Goal: Task Accomplishment & Management: Manage account settings

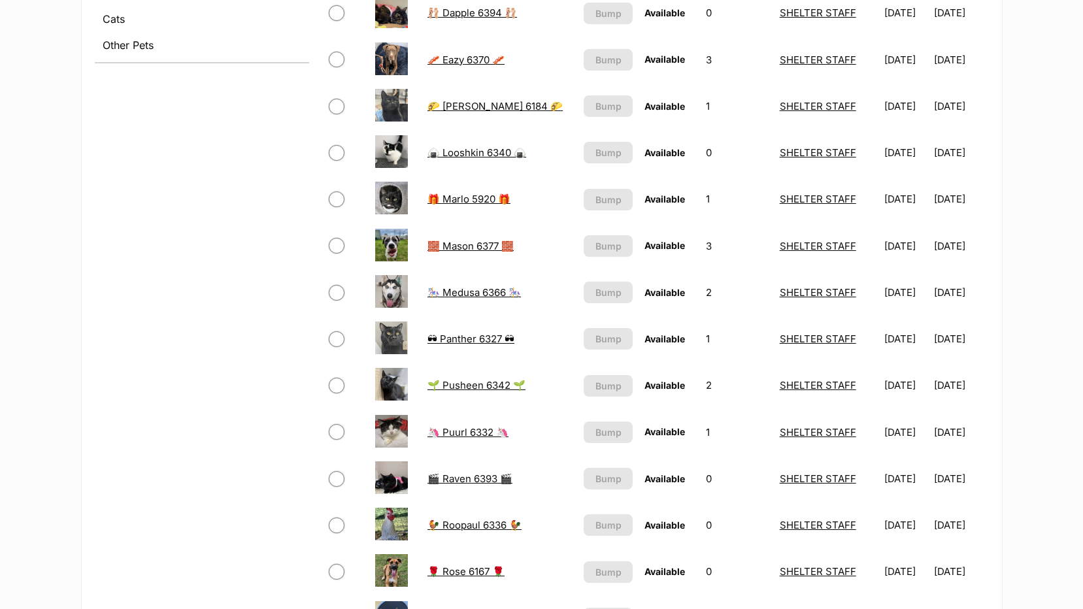
scroll to position [654, 0]
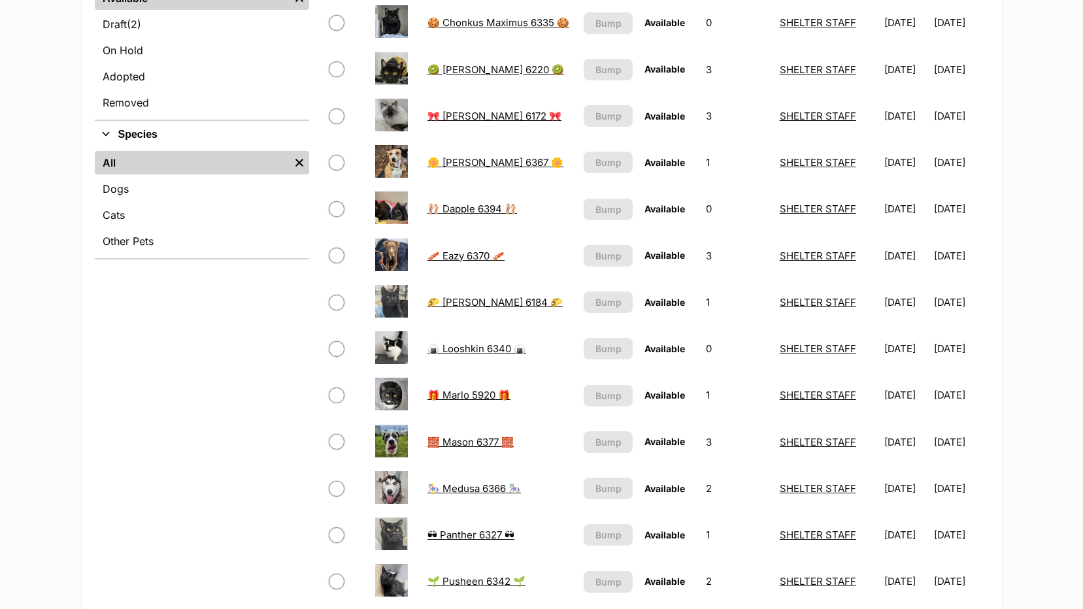
scroll to position [392, 0]
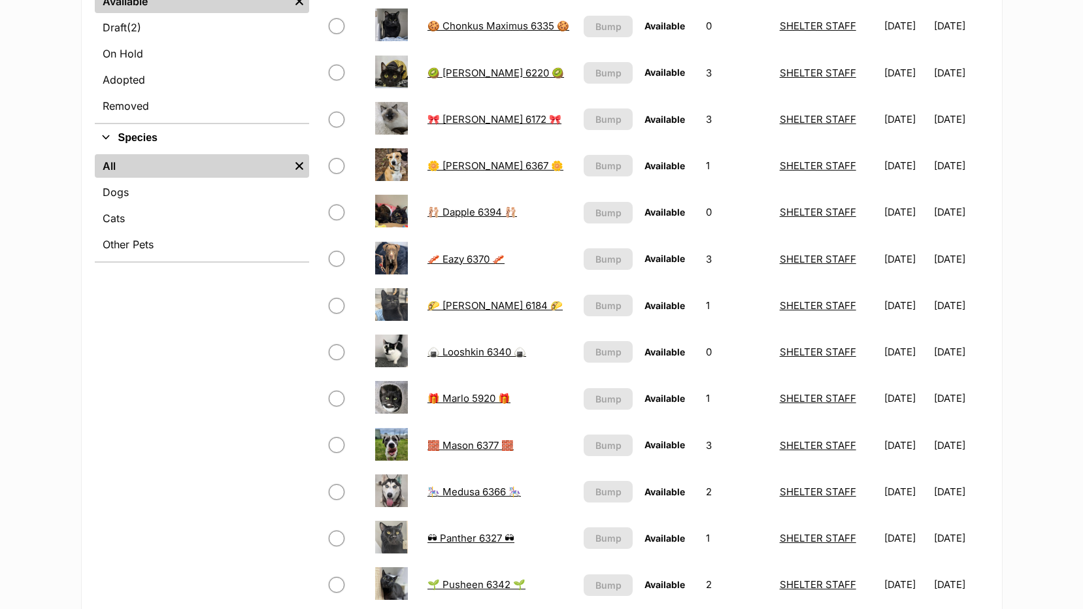
click at [453, 71] on link "🥝 Clara 6220 🥝" at bounding box center [496, 73] width 137 height 12
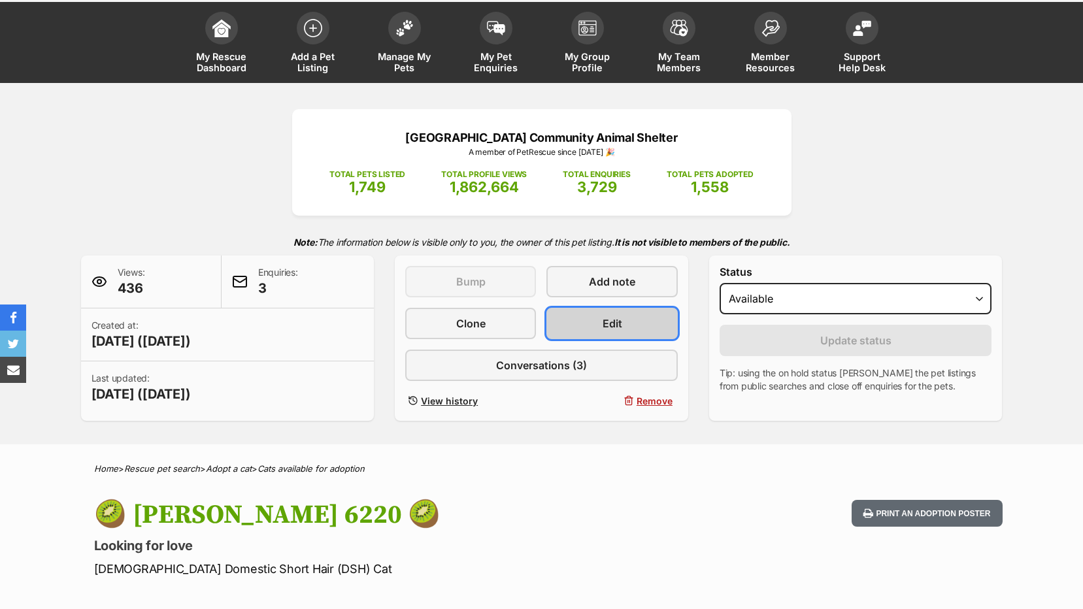
click at [622, 316] on link "Edit" at bounding box center [612, 323] width 131 height 31
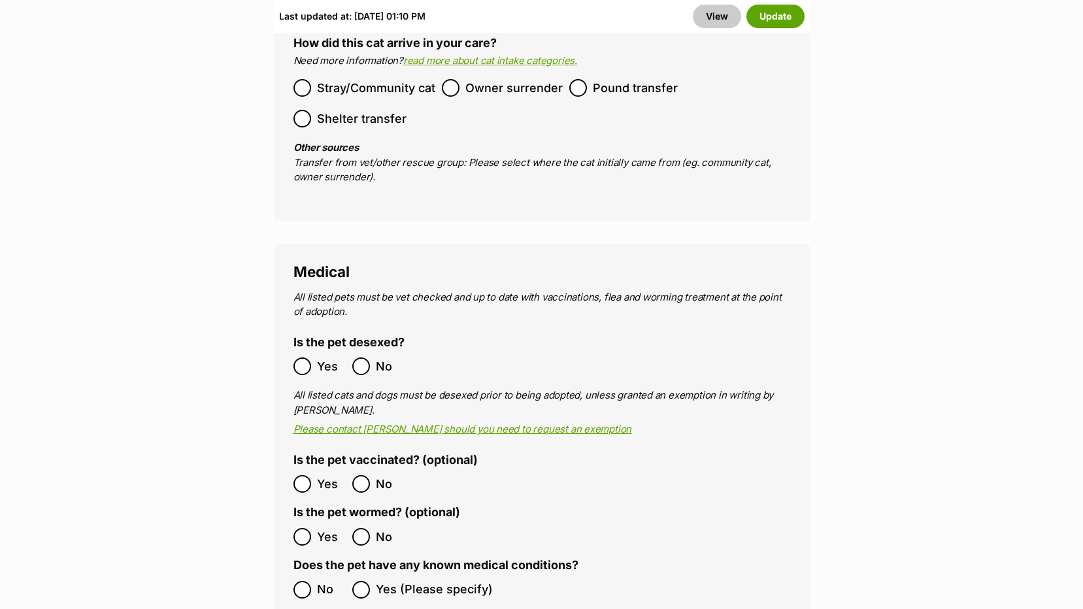
scroll to position [2746, 0]
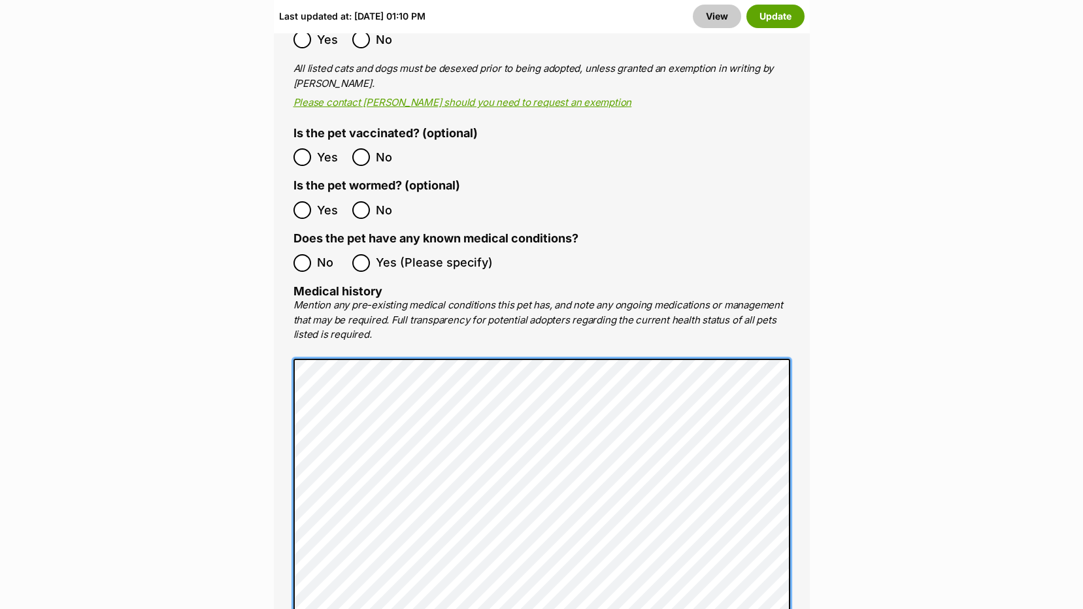
click at [209, 313] on main "Edit 🥝 [PERSON_NAME] 6220 🥝 Add or edit photos Add up to 9 photos to show all t…" at bounding box center [541, 273] width 1083 height 5706
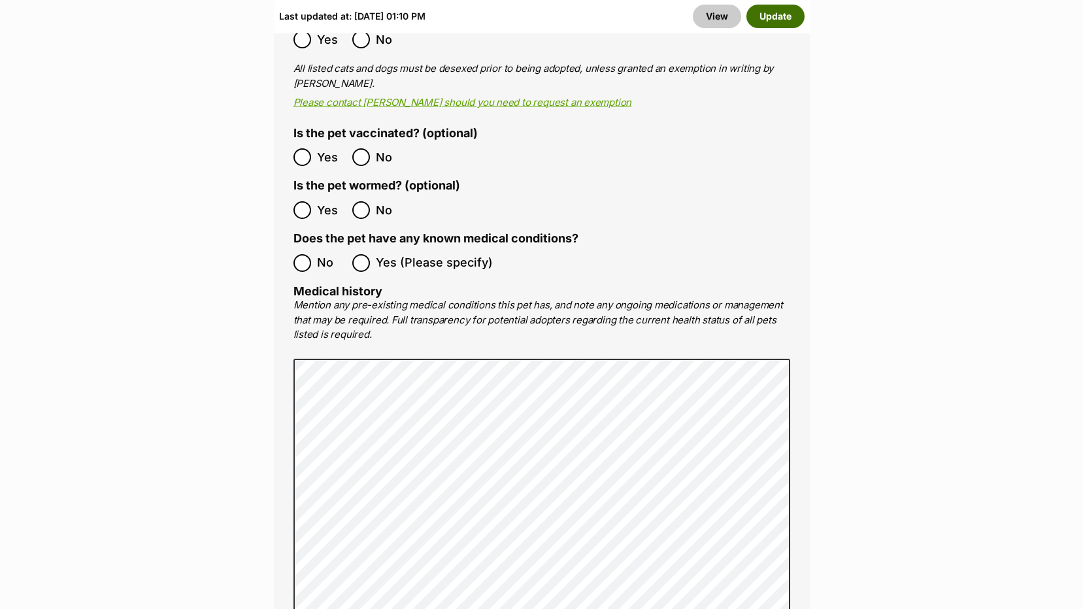
click at [776, 18] on button "Update" at bounding box center [776, 17] width 58 height 24
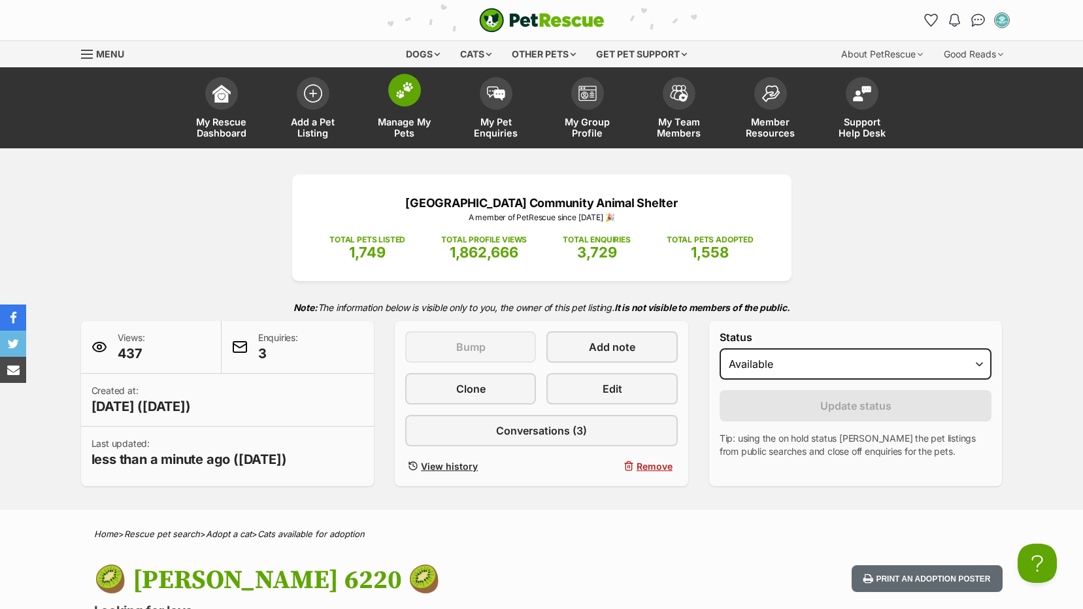
click at [395, 124] on span "Manage My Pets" at bounding box center [404, 127] width 59 height 22
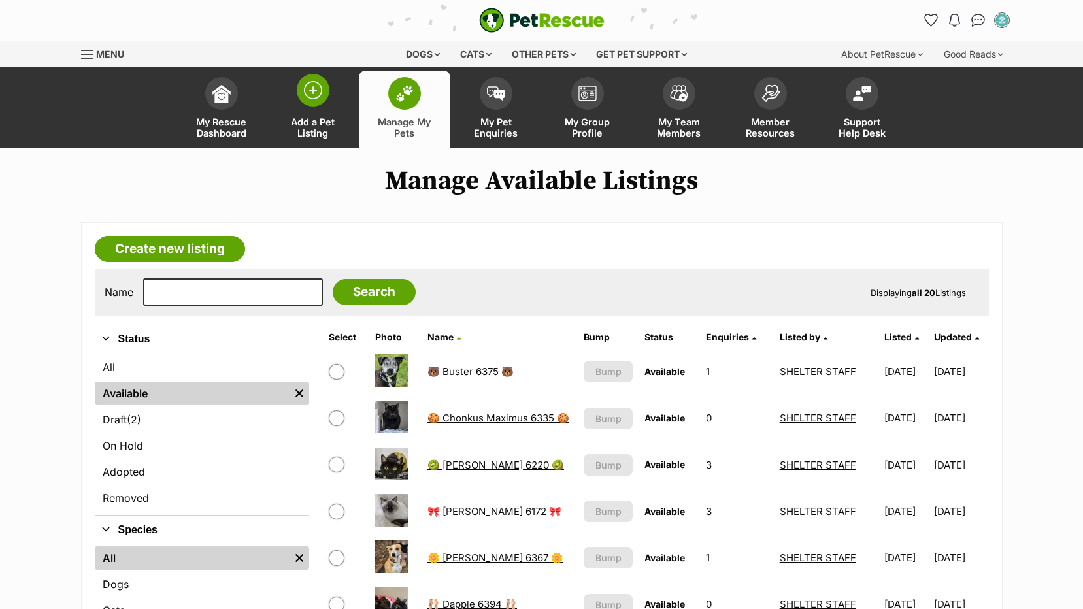
click at [300, 103] on link "Add a Pet Listing" at bounding box center [313, 110] width 92 height 78
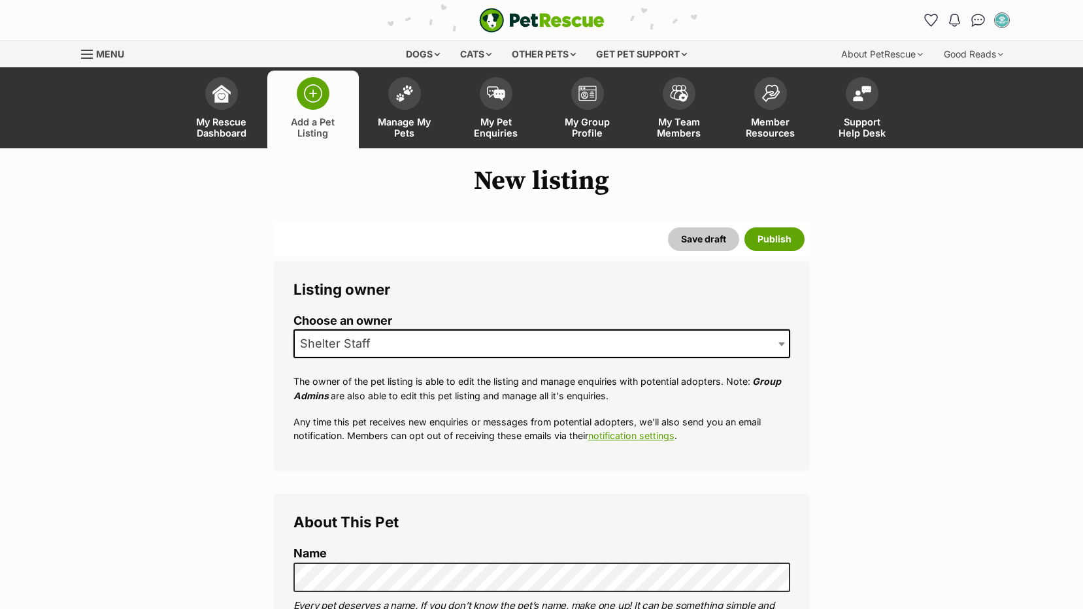
click at [388, 345] on span "Shelter Staff" at bounding box center [542, 343] width 497 height 29
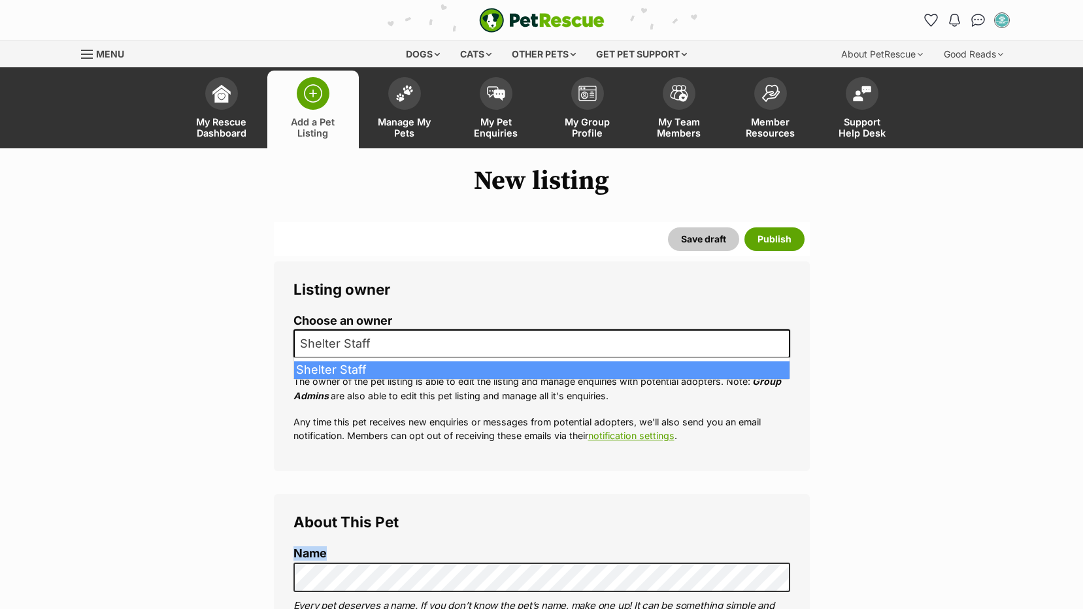
click at [337, 565] on li "Name" at bounding box center [542, 569] width 497 height 44
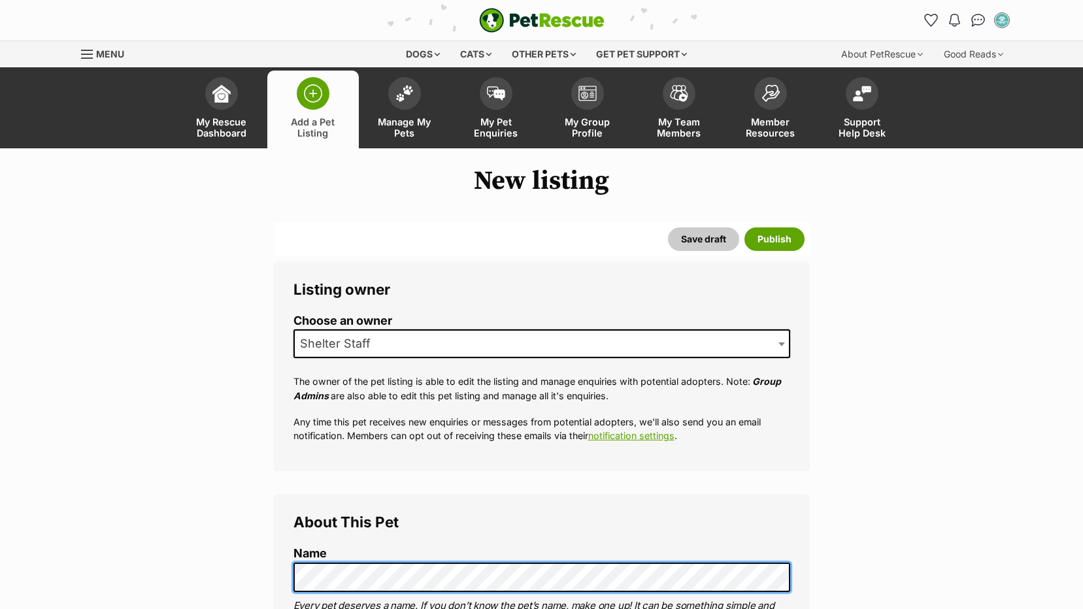
scroll to position [327, 0]
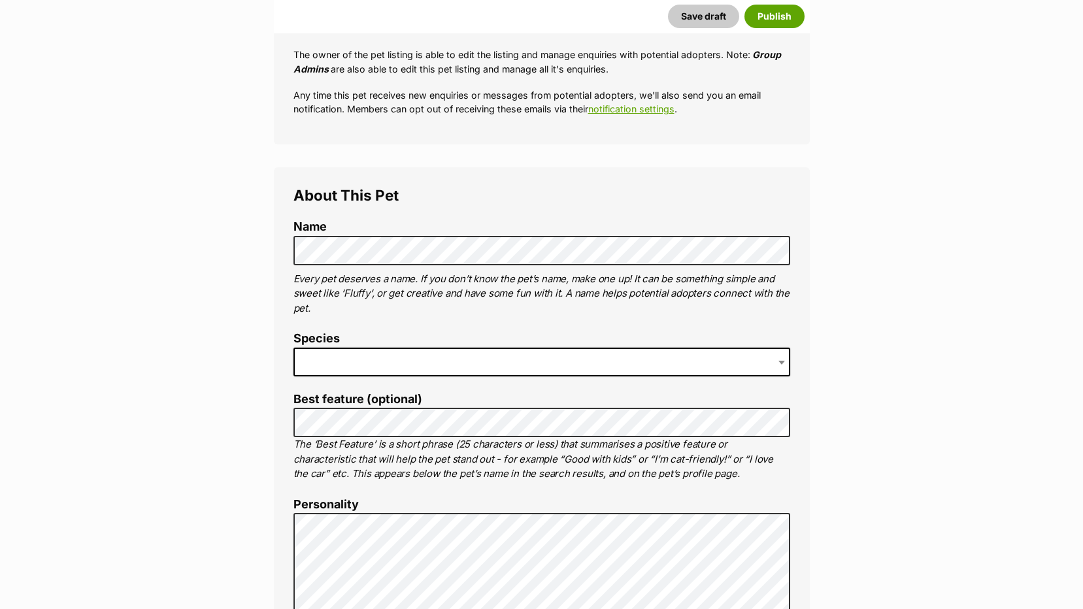
click at [307, 359] on span at bounding box center [542, 362] width 497 height 29
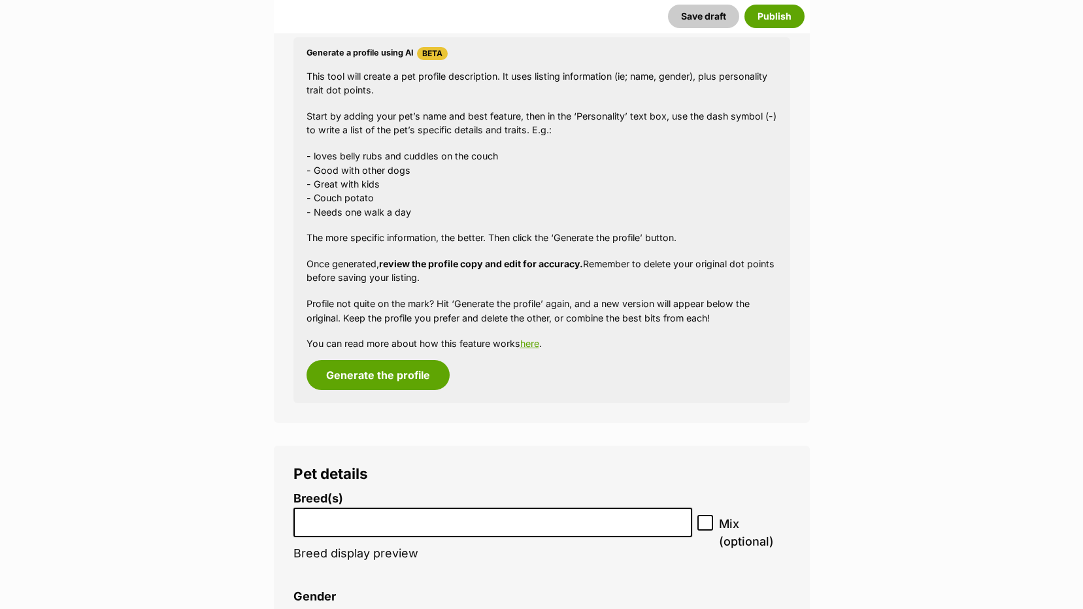
scroll to position [1373, 0]
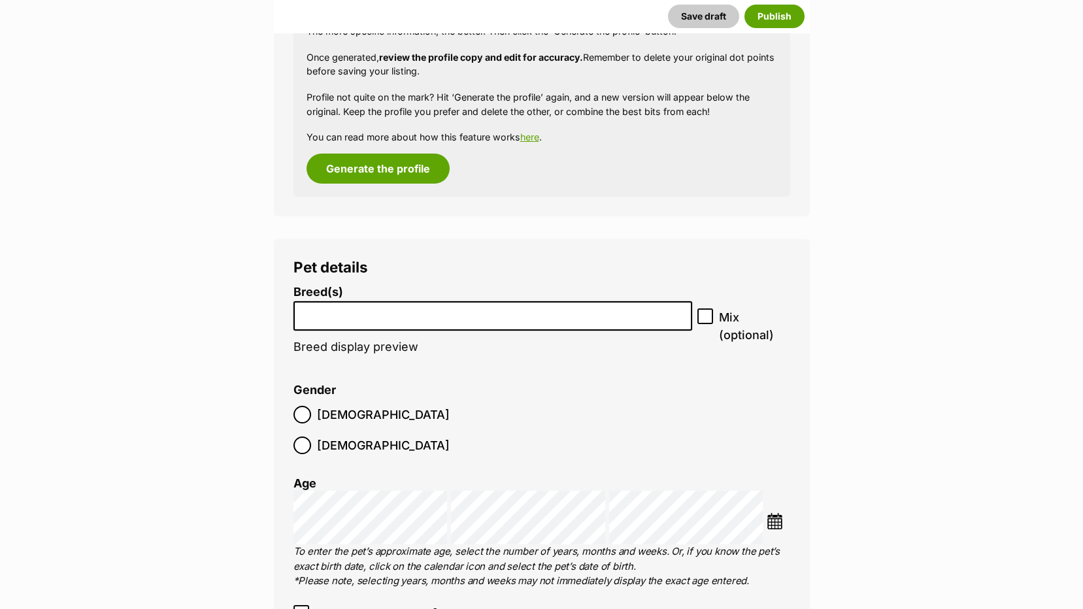
click at [322, 308] on input "search" at bounding box center [493, 313] width 390 height 14
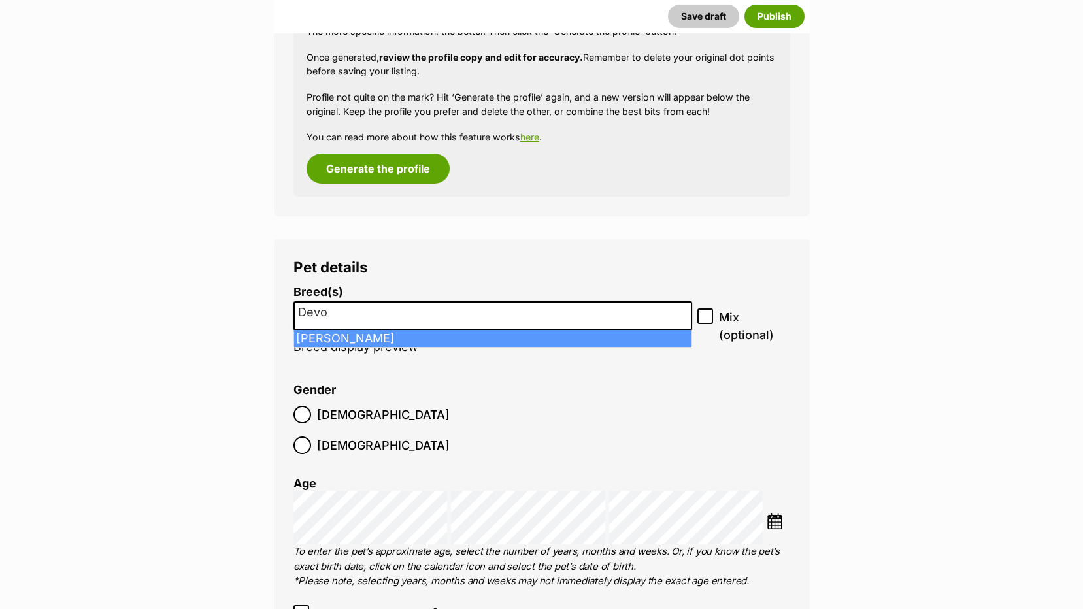
type input "Devo"
select select "237"
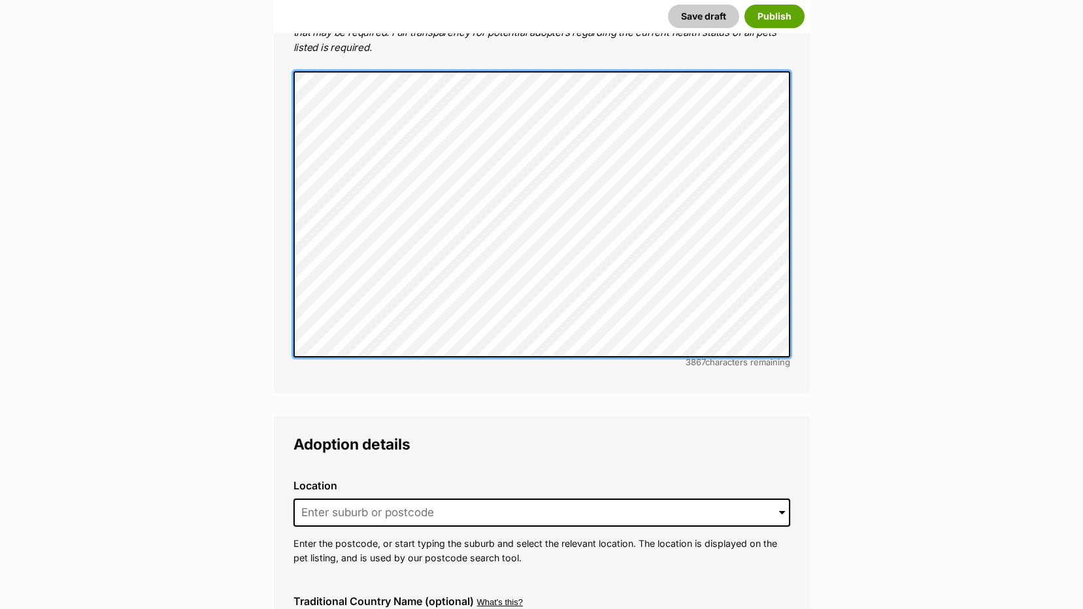
scroll to position [3007, 0]
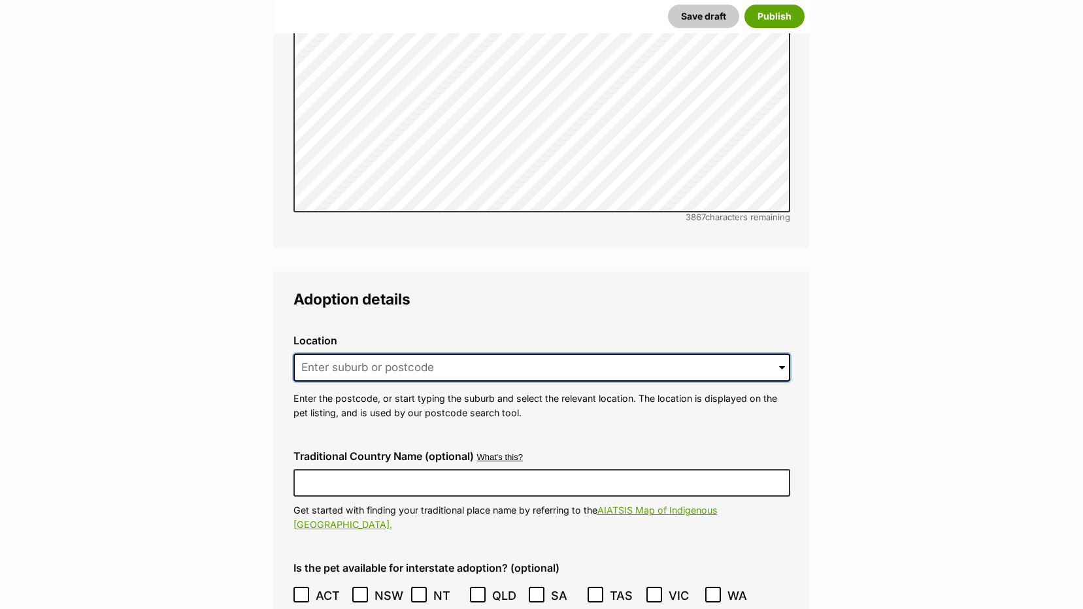
click at [356, 354] on input at bounding box center [542, 368] width 497 height 29
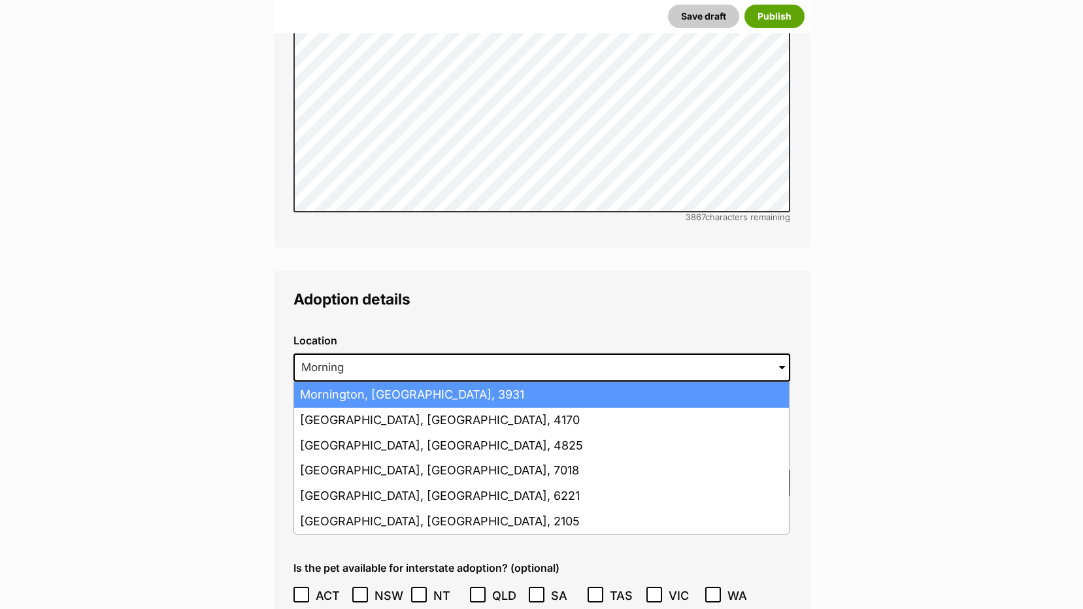
click at [342, 382] on li "Mornington, Victoria, 3931" at bounding box center [541, 394] width 495 height 25
type input "Mornington, Victoria, 3931"
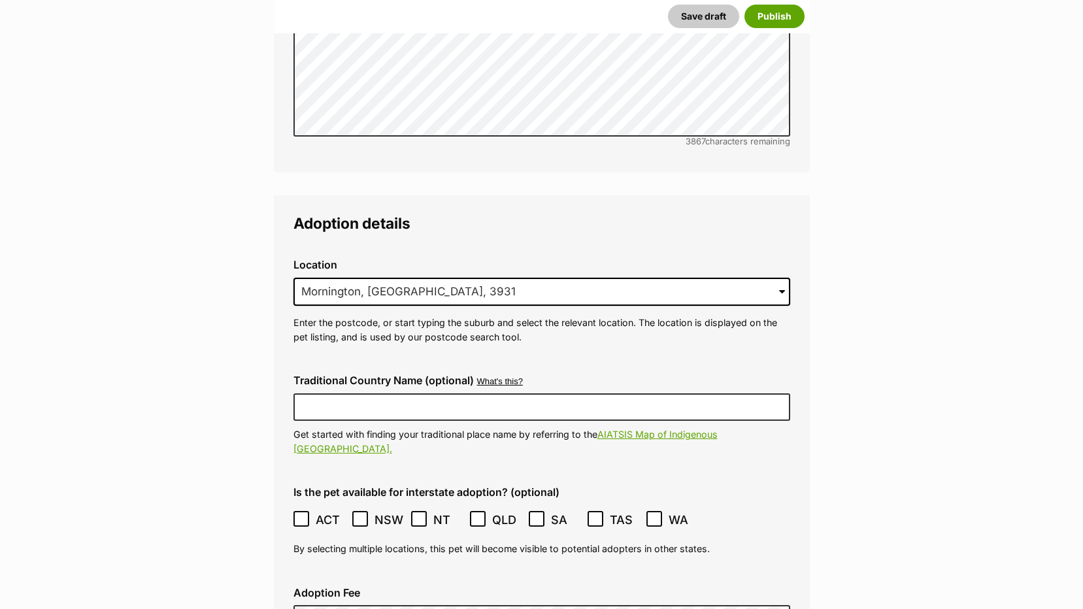
scroll to position [3269, 0]
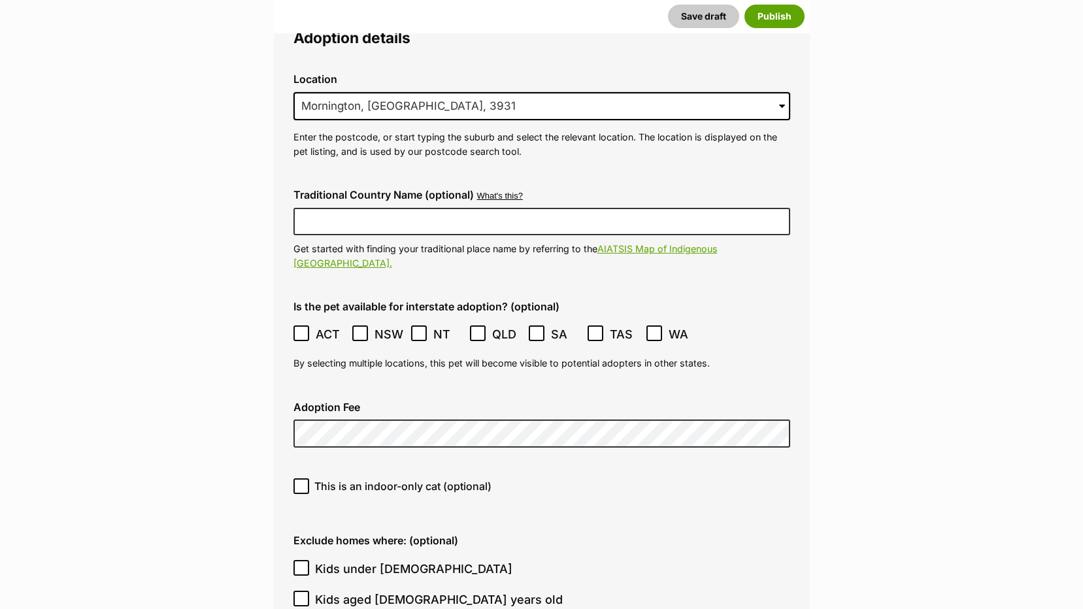
click at [297, 482] on icon at bounding box center [301, 486] width 9 height 9
click at [297, 479] on input "This is an indoor-only cat (optional)" at bounding box center [302, 487] width 16 height 16
checkbox input "true"
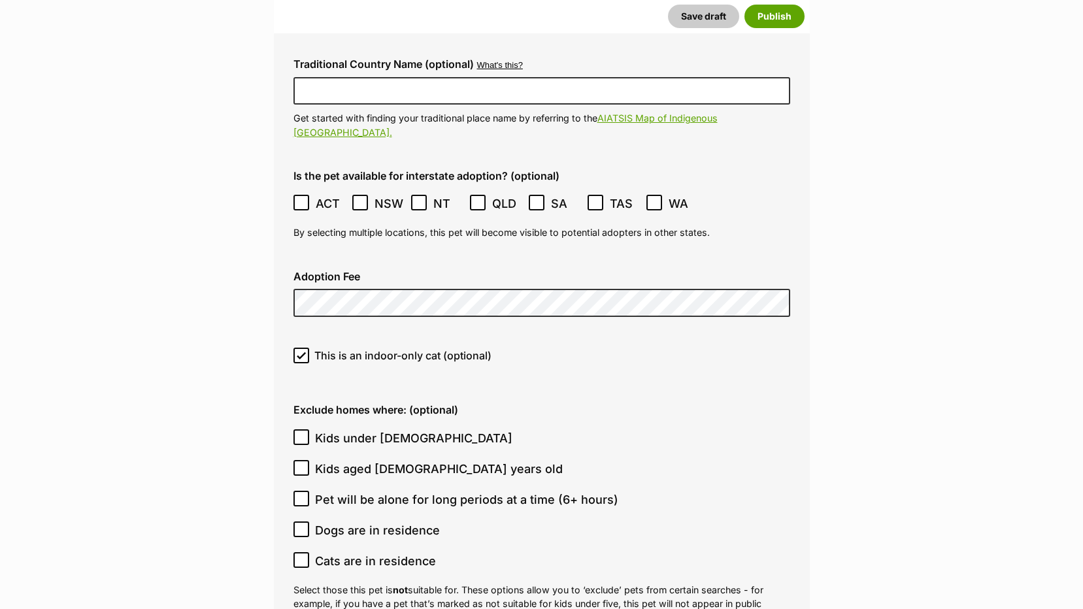
click at [297, 525] on icon at bounding box center [301, 529] width 9 height 9
click at [297, 522] on input "Dogs are in residence" at bounding box center [302, 530] width 16 height 16
checkbox input "true"
click at [295, 552] on input "Cats are in residence" at bounding box center [302, 560] width 16 height 16
checkbox input "true"
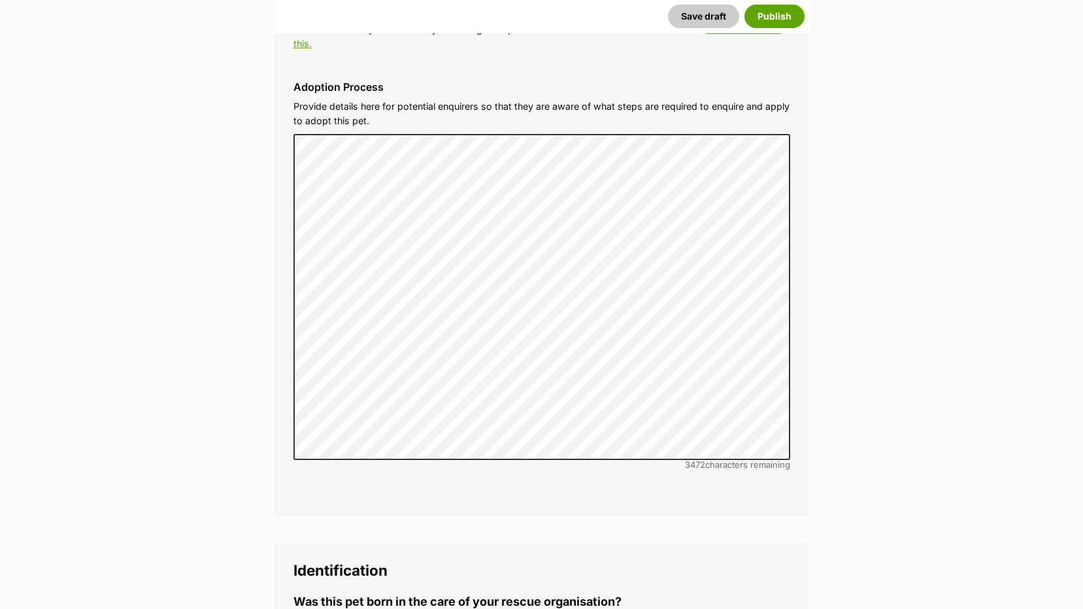
scroll to position [4184, 0]
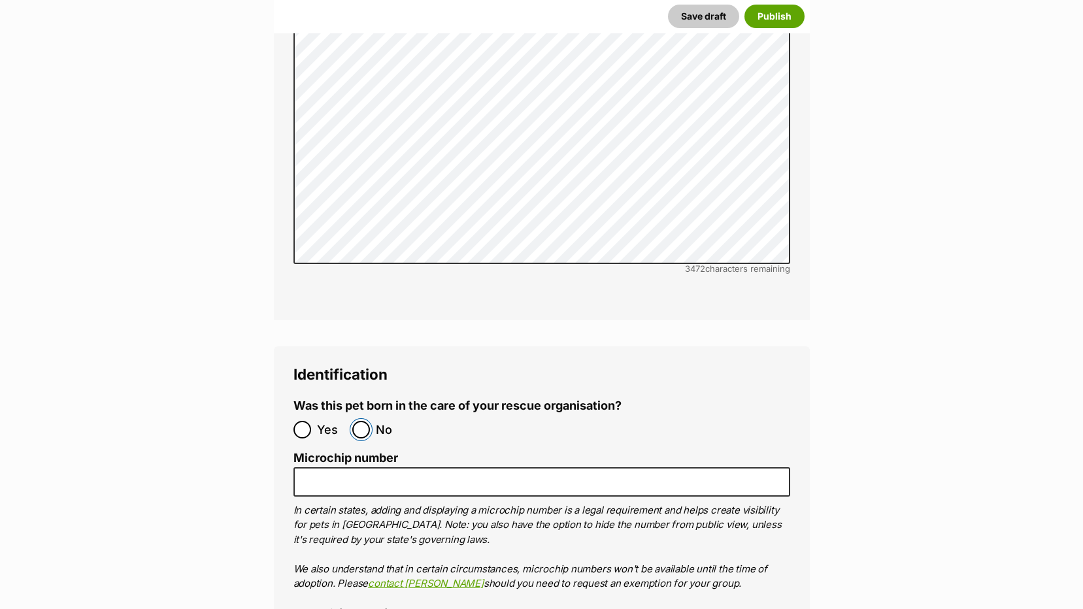
click at [362, 421] on input "No" at bounding box center [361, 430] width 18 height 18
radio input "true"
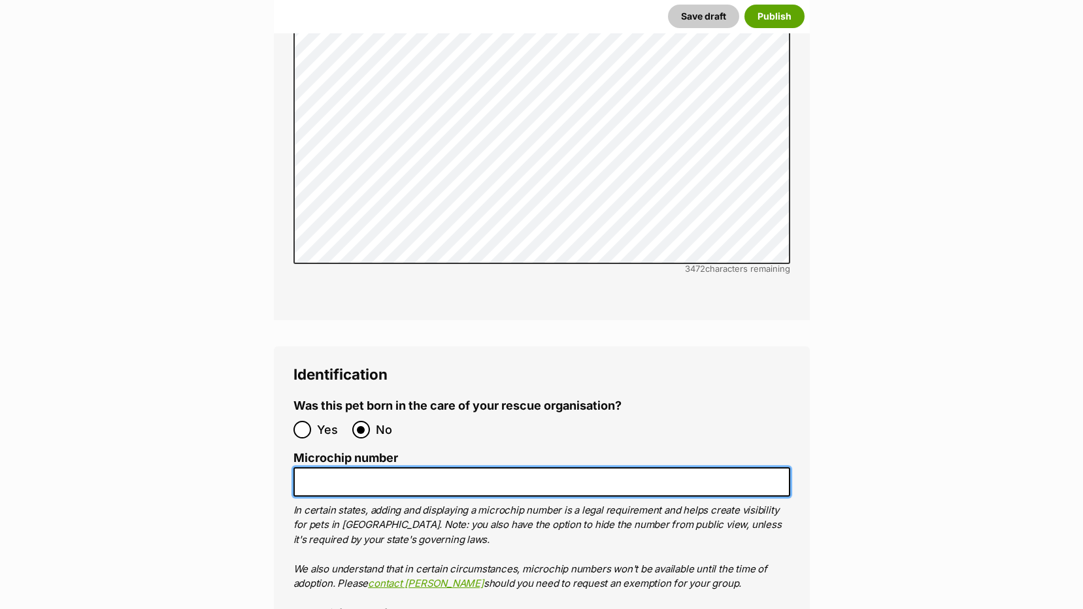
click at [305, 467] on input "Microchip number" at bounding box center [542, 481] width 497 height 29
paste input "900079000486209"
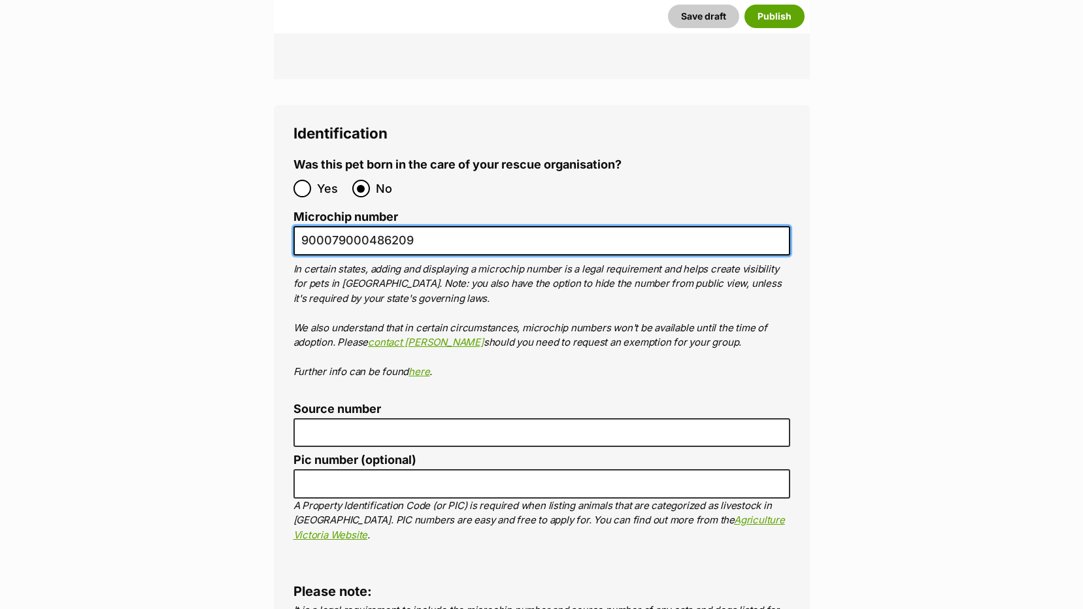
scroll to position [4511, 0]
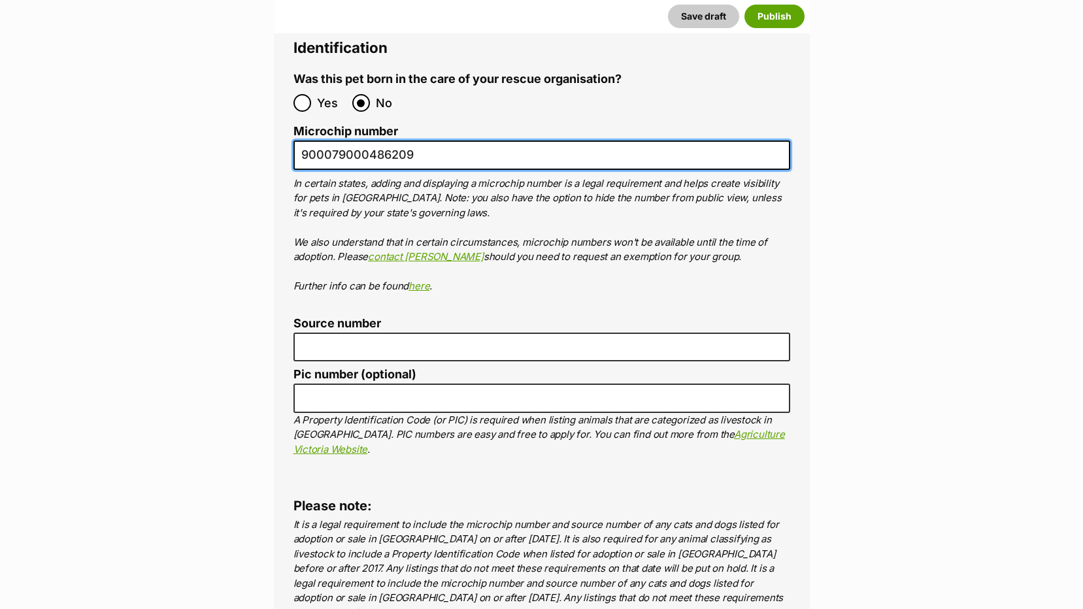
type input "900079000486209"
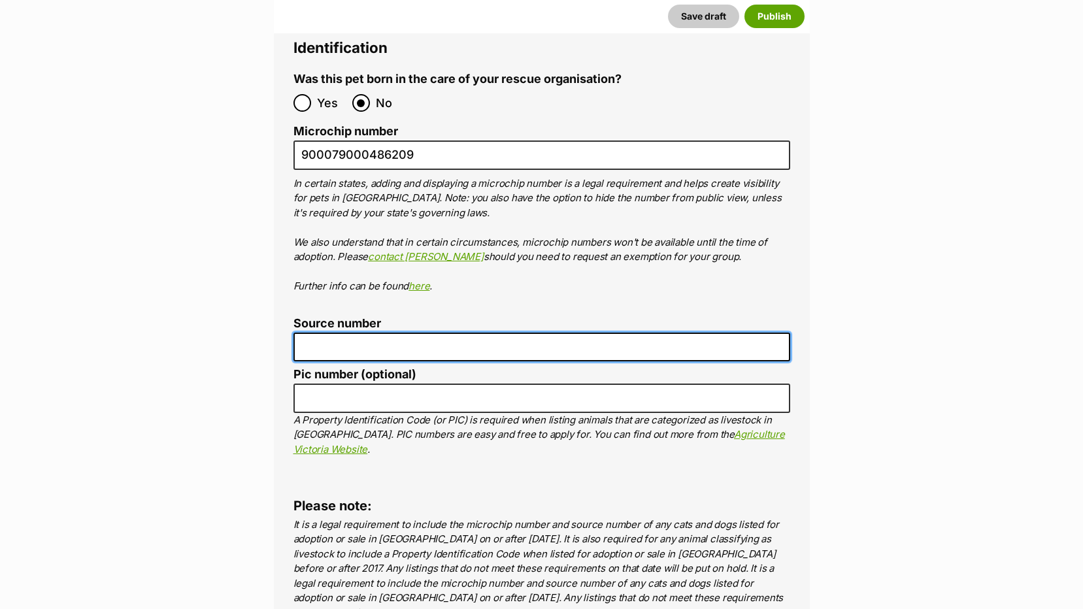
drag, startPoint x: 338, startPoint y: 301, endPoint x: 338, endPoint y: 308, distance: 7.2
click at [338, 333] on input "Source number" at bounding box center [542, 347] width 497 height 29
type input "BR112395"
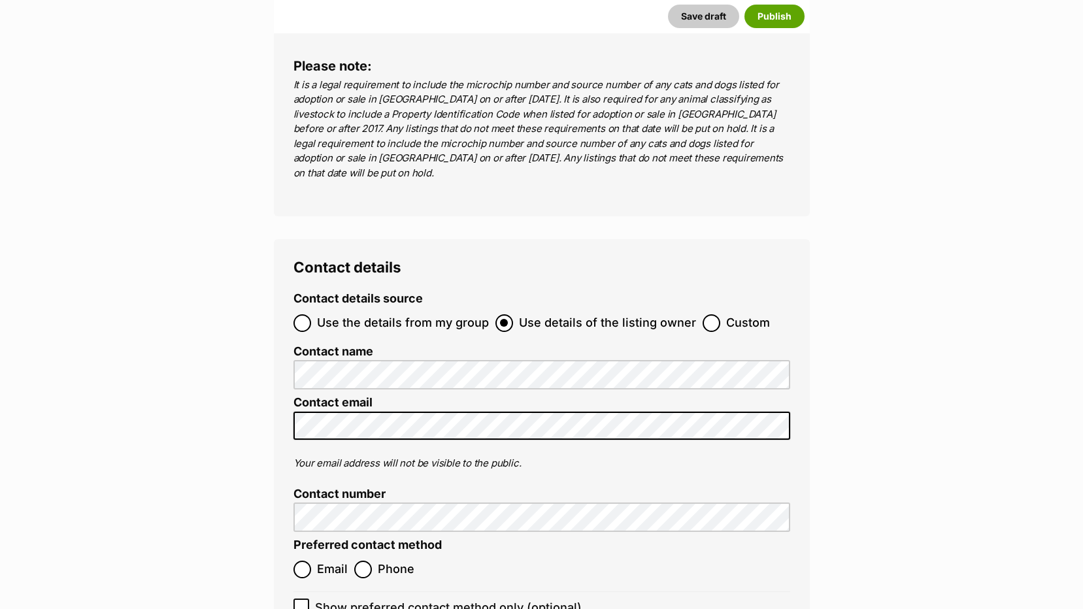
scroll to position [4968, 0]
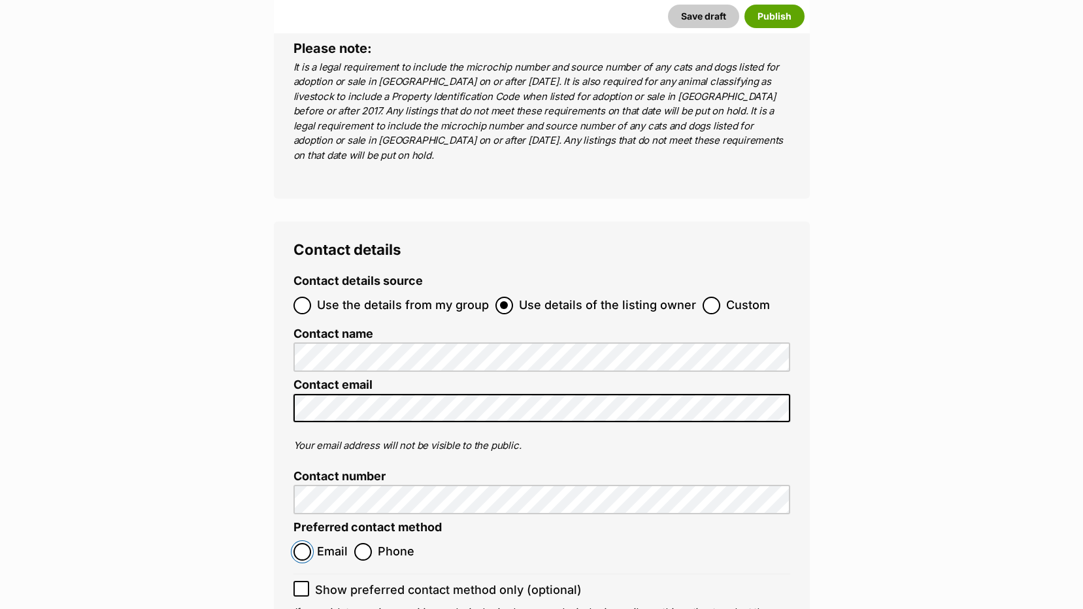
click at [304, 543] on input "Email" at bounding box center [303, 552] width 18 height 18
radio input "true"
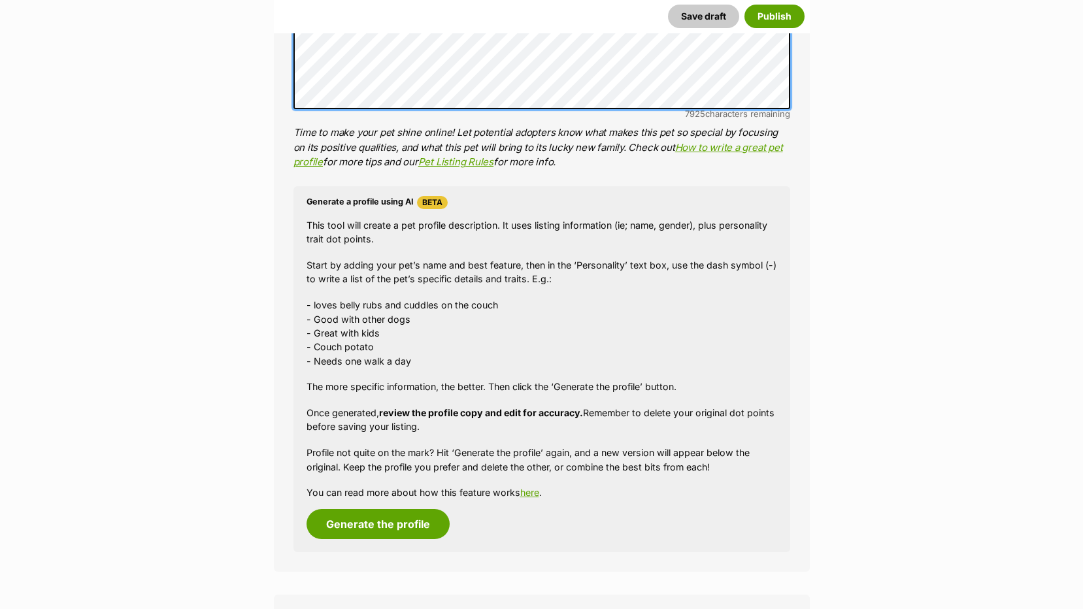
scroll to position [1177, 0]
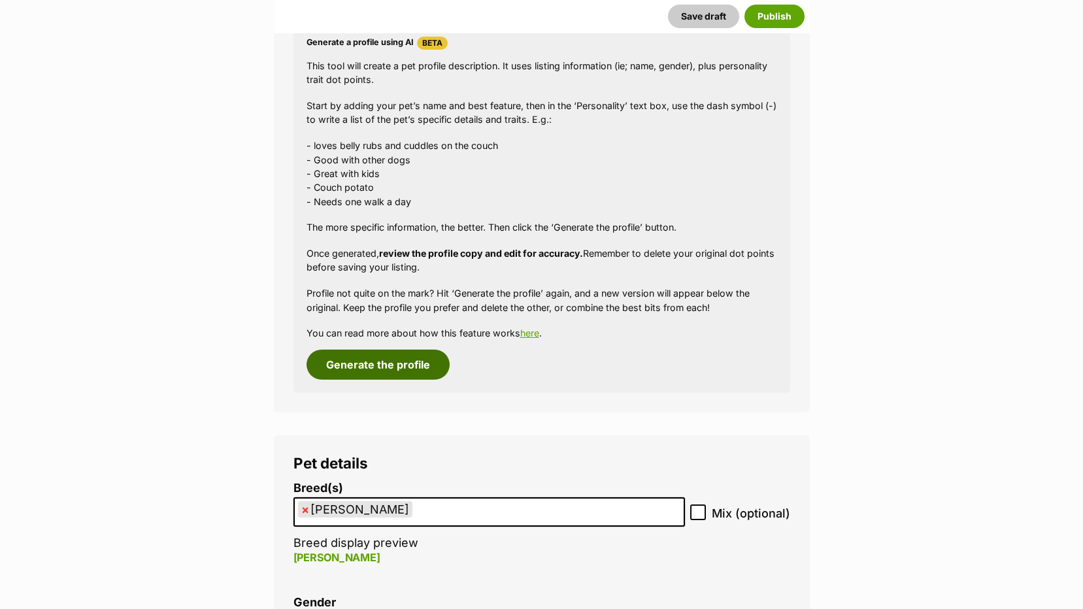
click at [358, 372] on button "Generate the profile" at bounding box center [378, 365] width 143 height 30
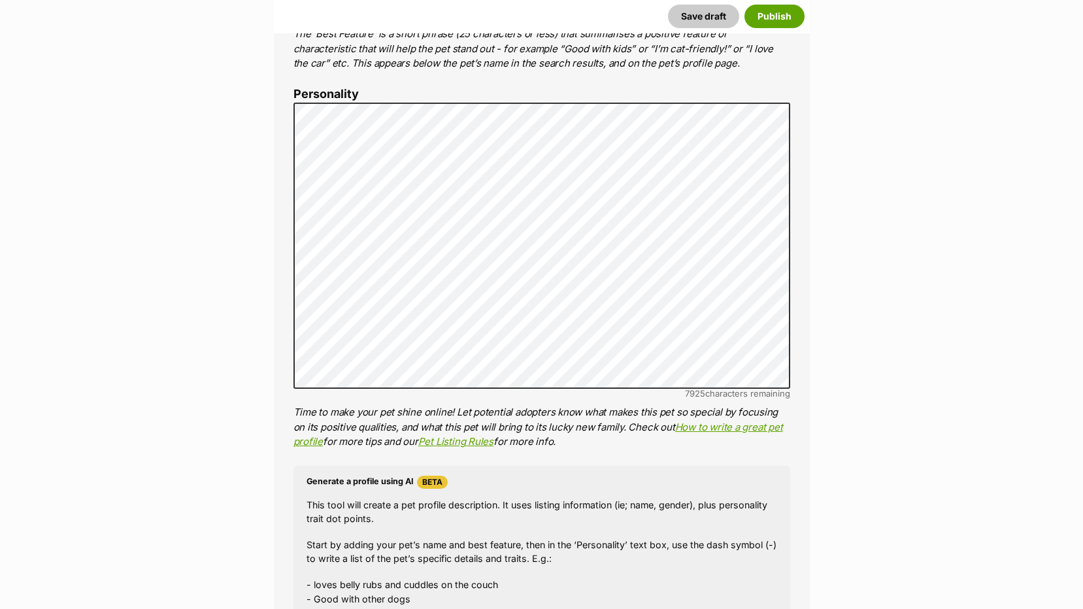
scroll to position [679, 0]
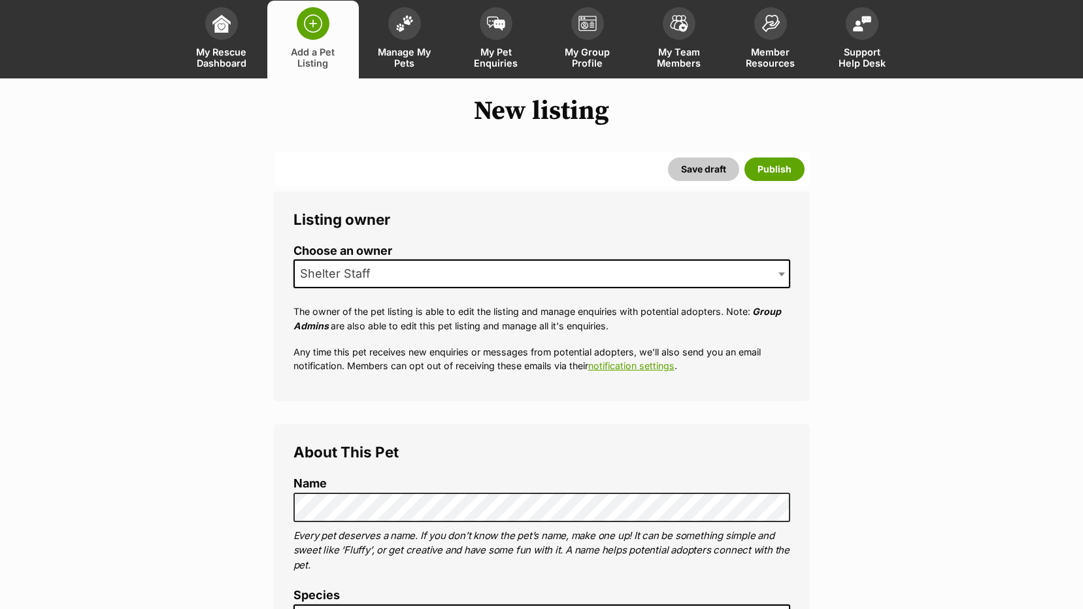
scroll to position [0, 0]
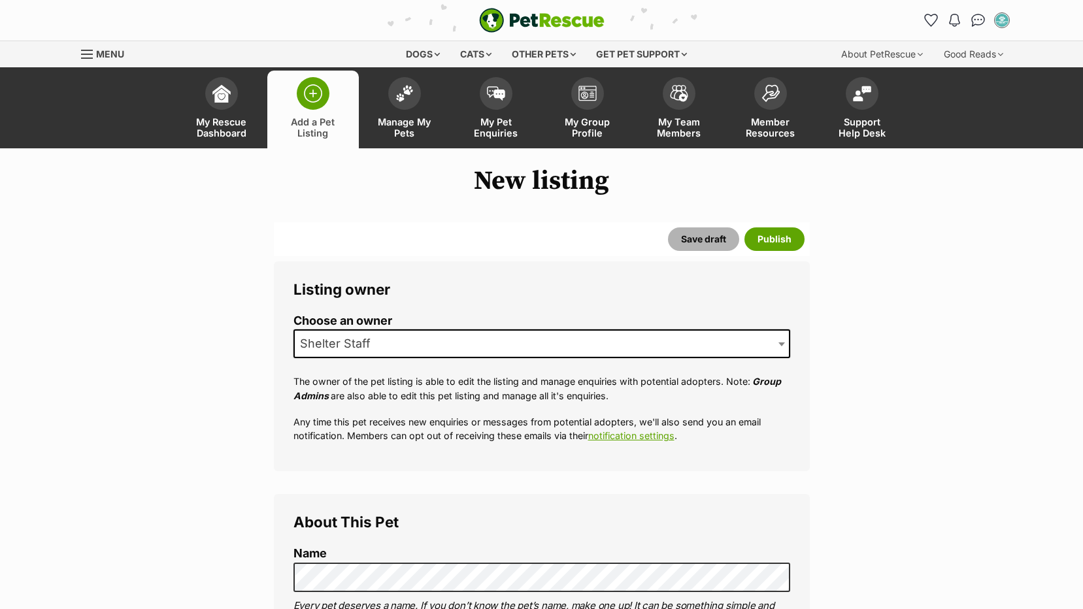
click at [703, 231] on button "Save draft" at bounding box center [703, 239] width 71 height 24
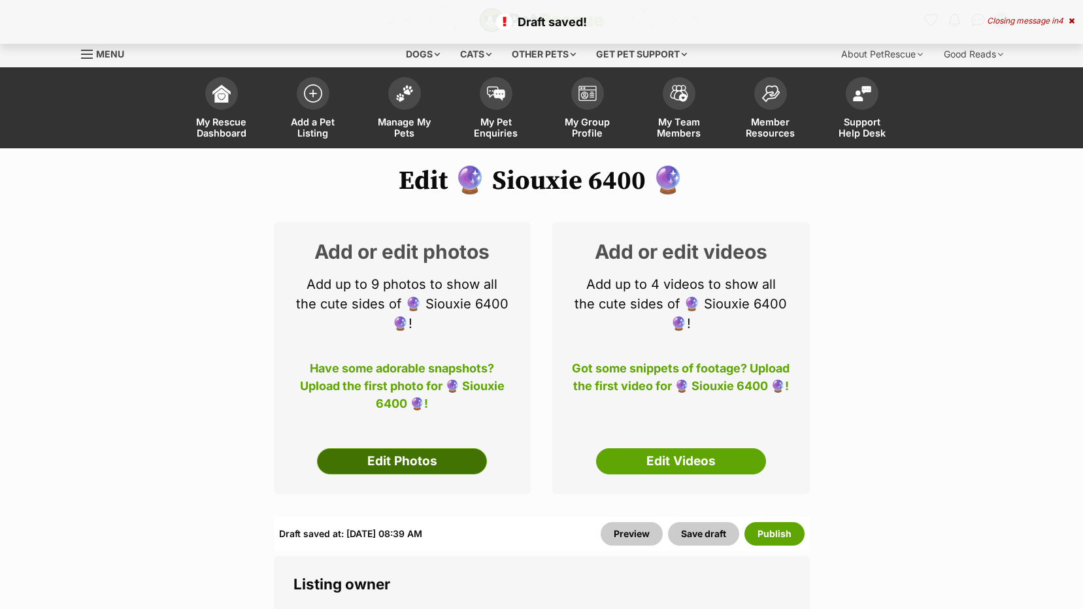
click at [355, 462] on link "Edit Photos" at bounding box center [402, 461] width 170 height 26
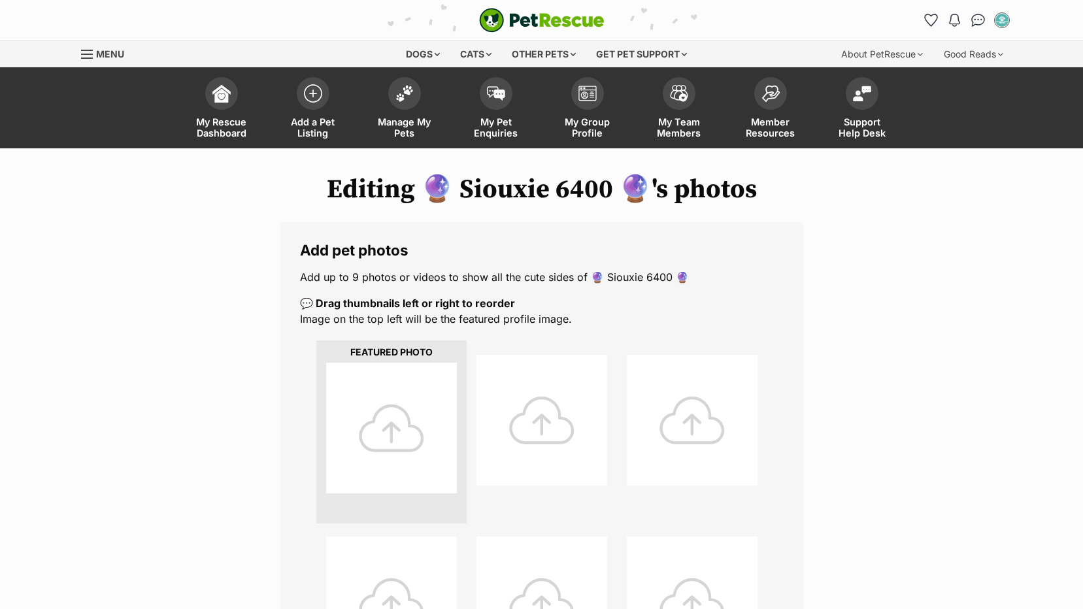
drag, startPoint x: 381, startPoint y: 420, endPoint x: 374, endPoint y: 419, distance: 7.2
click at [381, 420] on div at bounding box center [391, 428] width 131 height 131
click at [394, 443] on div at bounding box center [391, 428] width 131 height 131
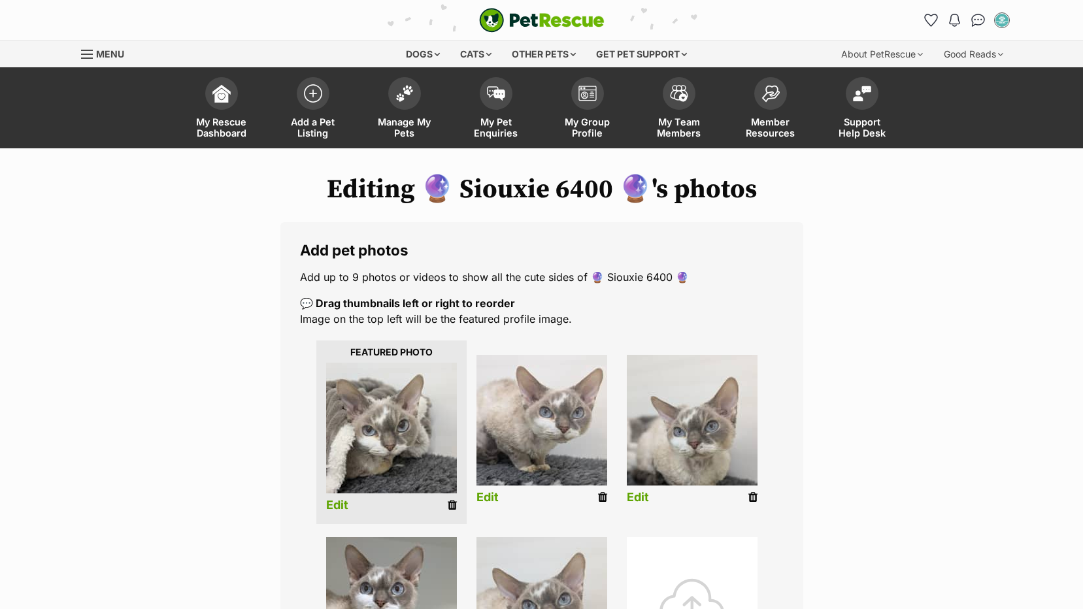
click at [339, 504] on link "Edit" at bounding box center [337, 506] width 22 height 14
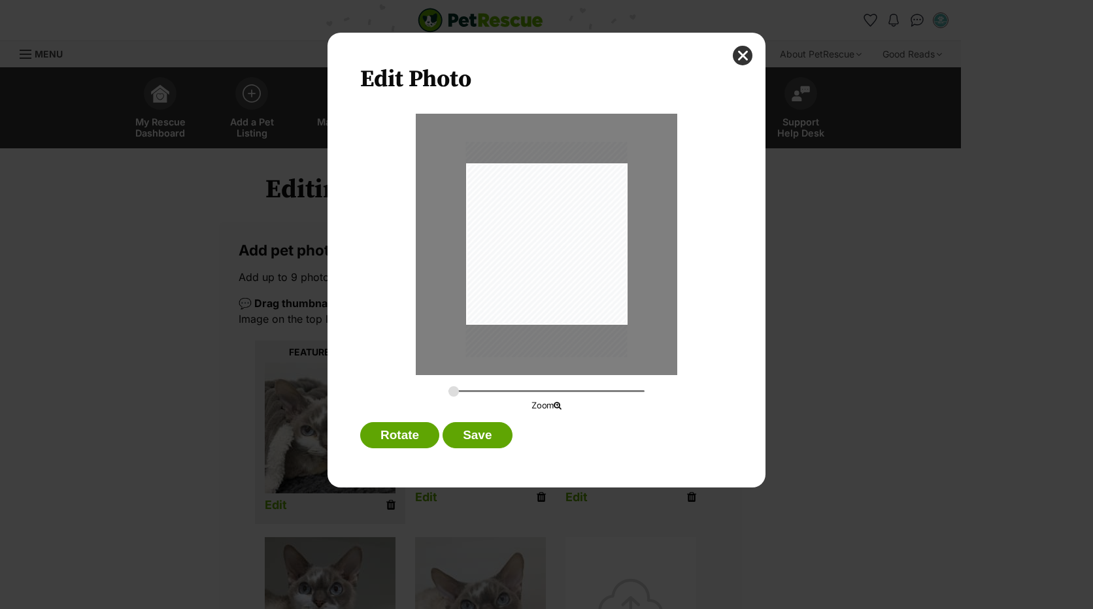
drag, startPoint x: 506, startPoint y: 241, endPoint x: 507, endPoint y: 248, distance: 6.7
click at [507, 248] on div "Dialog Window - Close (Press escape to close)" at bounding box center [546, 249] width 161 height 215
drag, startPoint x: 452, startPoint y: 390, endPoint x: 474, endPoint y: 337, distance: 58.0
type input "0.3176"
click at [460, 387] on input "Dialog Window - Close (Press escape to close)" at bounding box center [546, 391] width 196 height 12
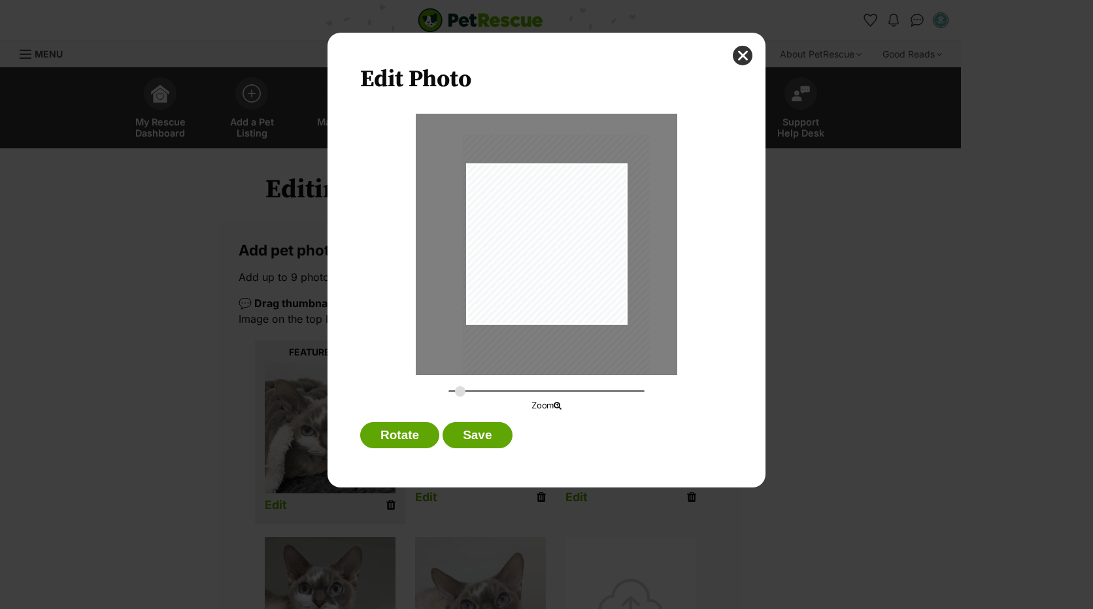
drag, startPoint x: 537, startPoint y: 281, endPoint x: 546, endPoint y: 289, distance: 11.6
click at [546, 289] on div "Dialog Window - Close (Press escape to close)" at bounding box center [556, 259] width 187 height 249
click at [479, 431] on button "Save" at bounding box center [477, 435] width 69 height 26
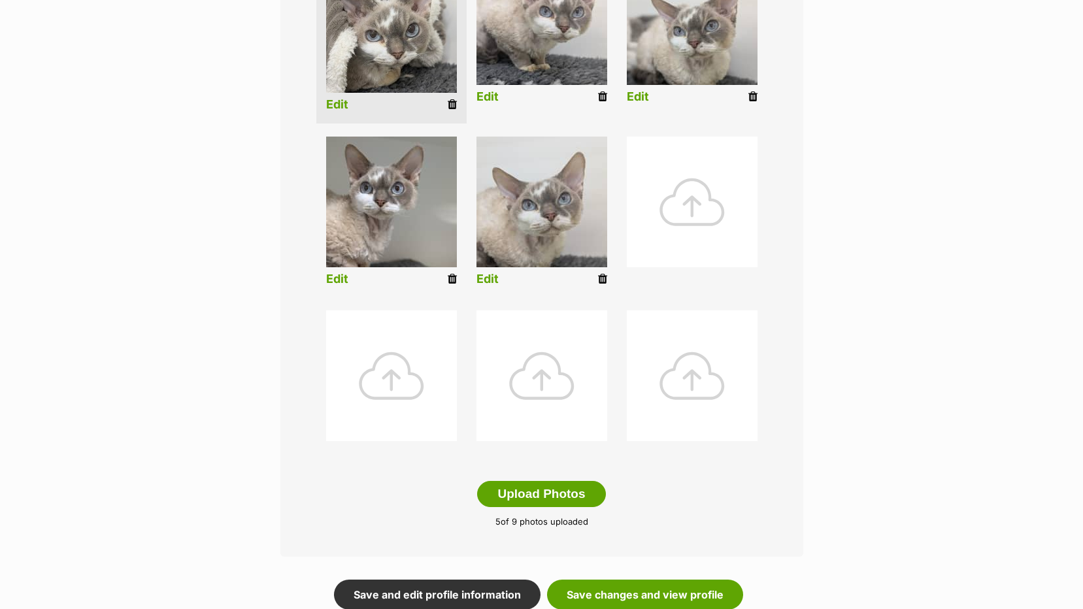
scroll to position [523, 0]
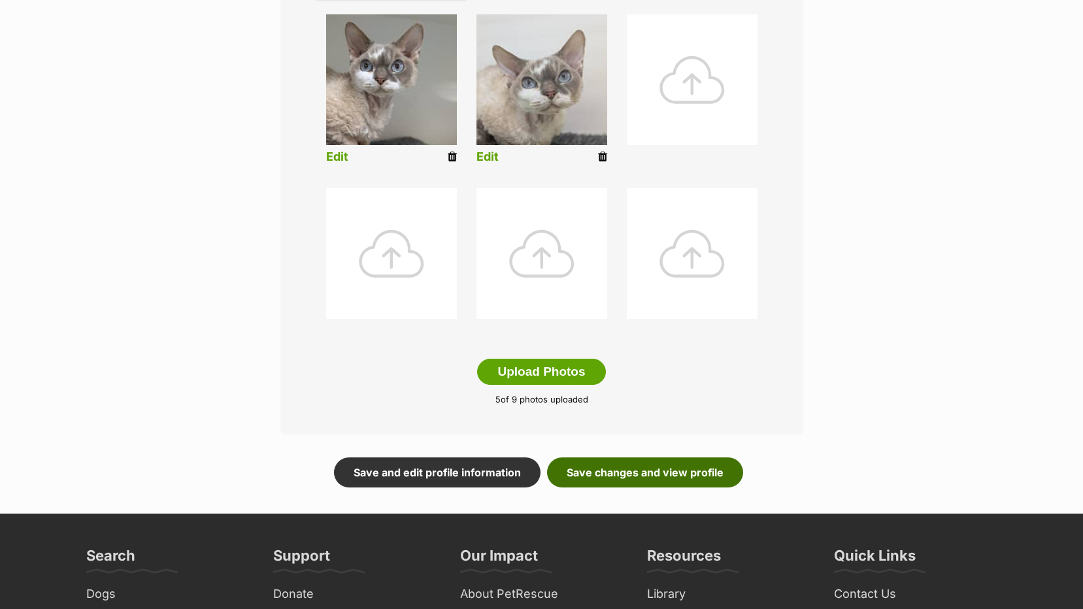
click at [584, 469] on link "Save changes and view profile" at bounding box center [645, 473] width 196 height 30
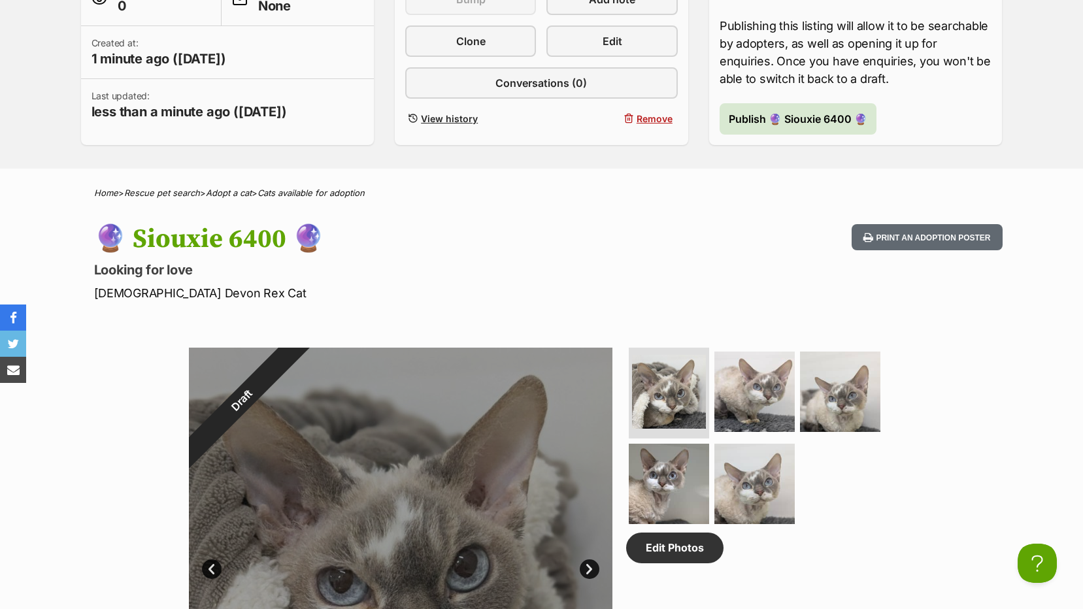
scroll to position [261, 0]
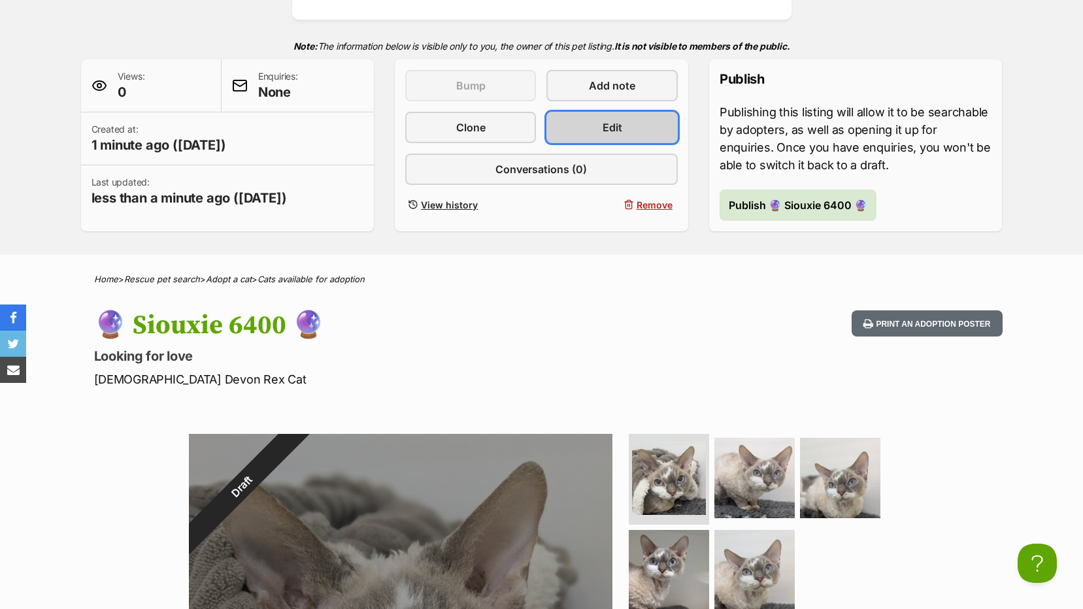
click at [592, 134] on link "Edit" at bounding box center [612, 127] width 131 height 31
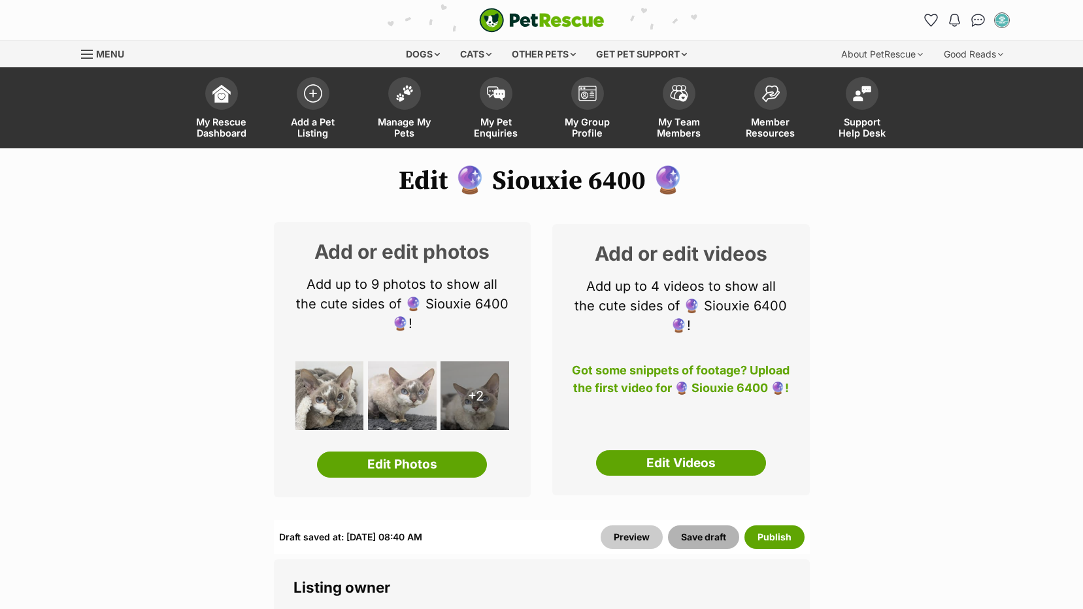
click at [716, 540] on button "Save draft" at bounding box center [703, 538] width 71 height 24
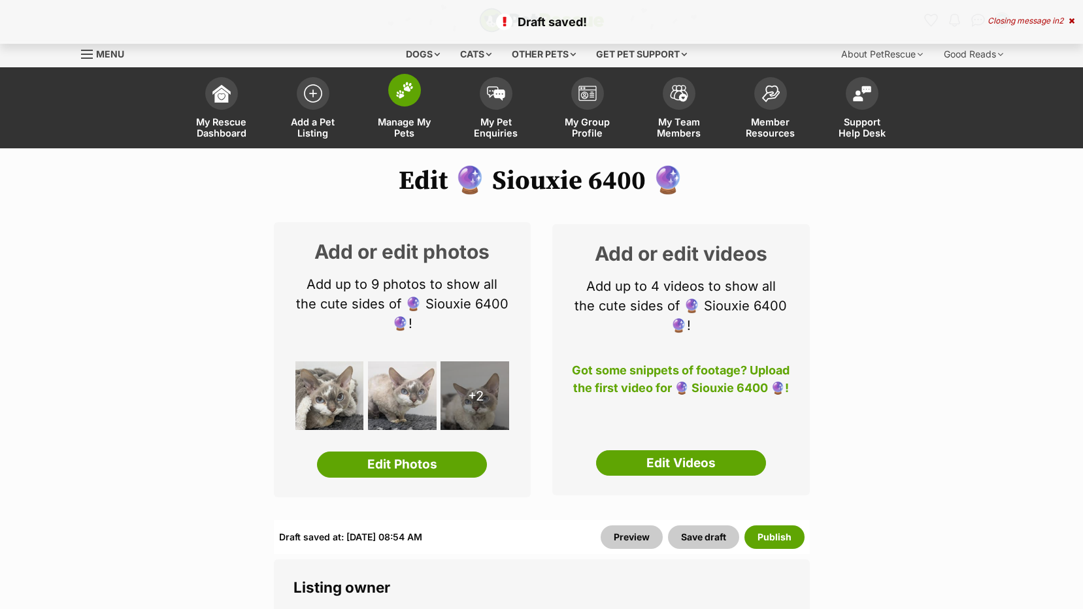
click at [408, 122] on span "Manage My Pets" at bounding box center [404, 127] width 59 height 22
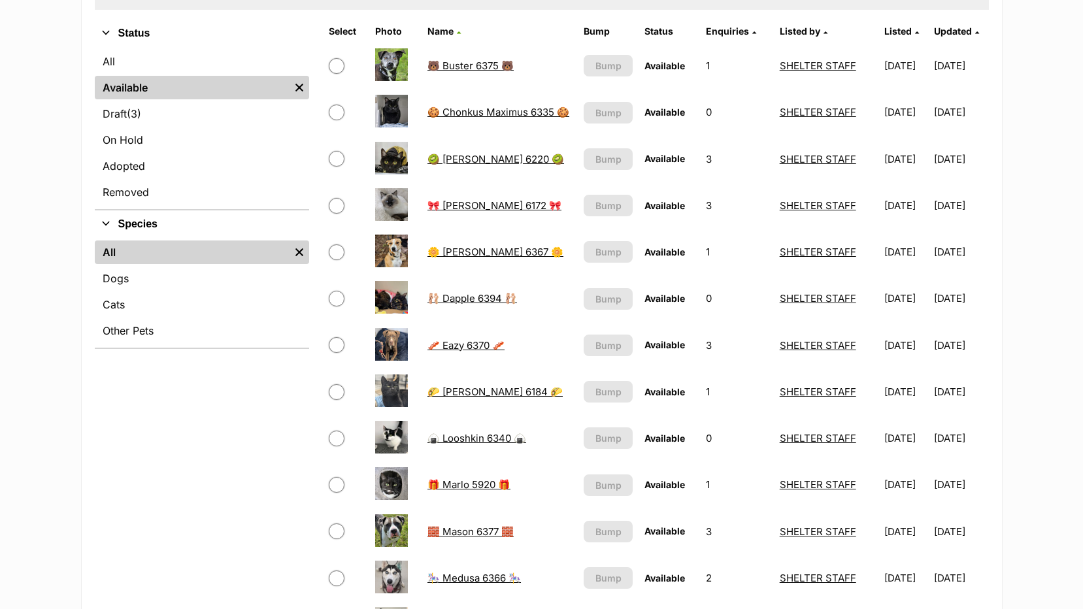
scroll to position [327, 0]
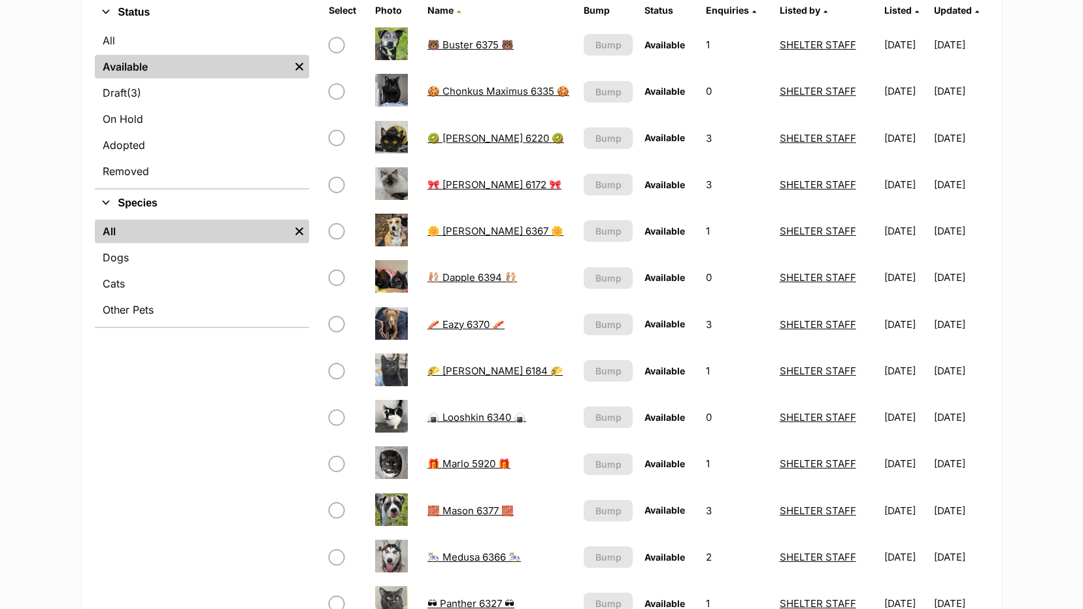
click at [446, 513] on link "🧱 Mason 6377 🧱" at bounding box center [471, 511] width 86 height 12
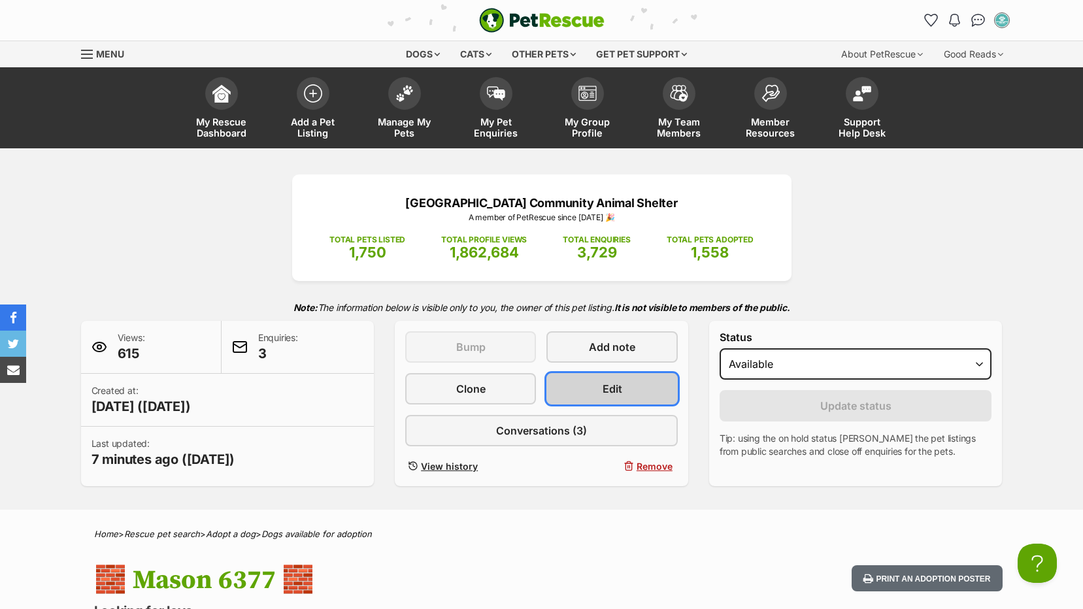
click at [627, 374] on link "Edit" at bounding box center [612, 388] width 131 height 31
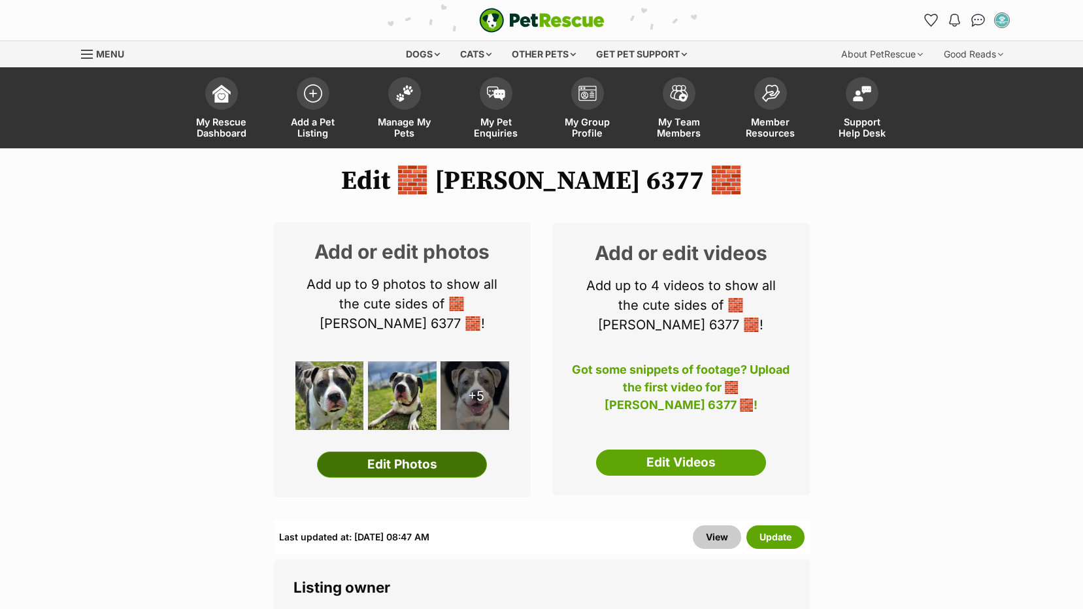
click at [392, 465] on link "Edit Photos" at bounding box center [402, 465] width 170 height 26
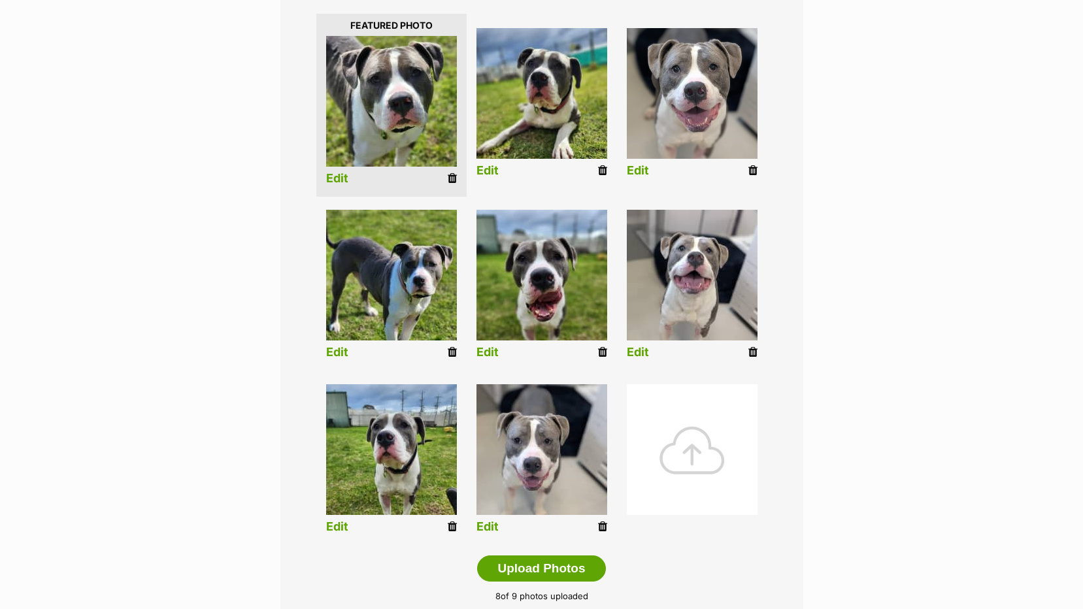
click at [602, 523] on icon at bounding box center [602, 527] width 9 height 12
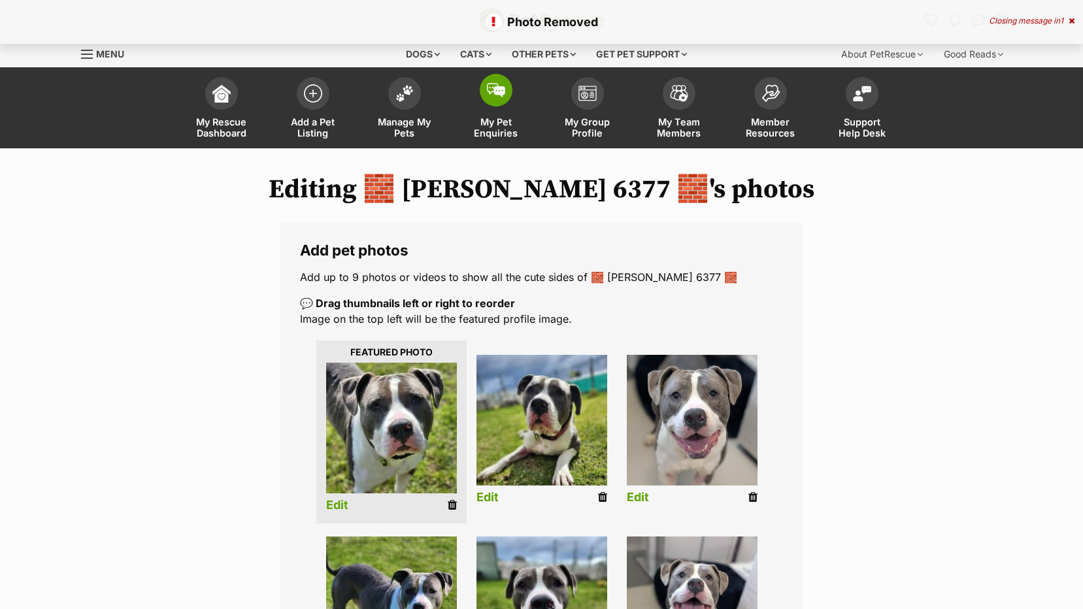
click at [487, 129] on span "My Pet Enquiries" at bounding box center [496, 127] width 59 height 22
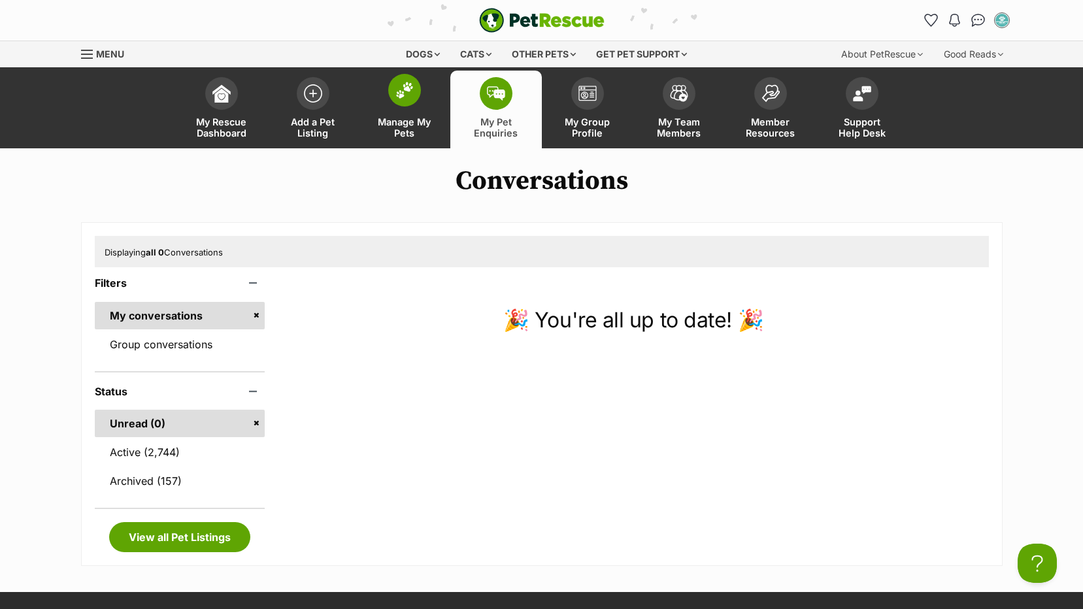
click at [405, 123] on span "Manage My Pets" at bounding box center [404, 127] width 59 height 22
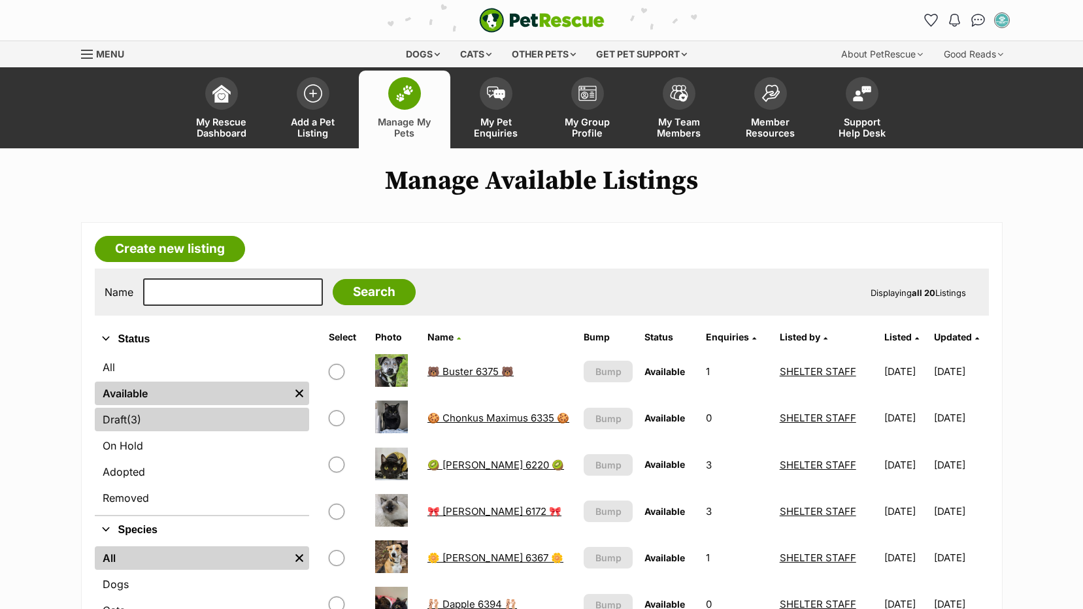
click at [126, 418] on link "Draft (3) Items" at bounding box center [202, 420] width 214 height 24
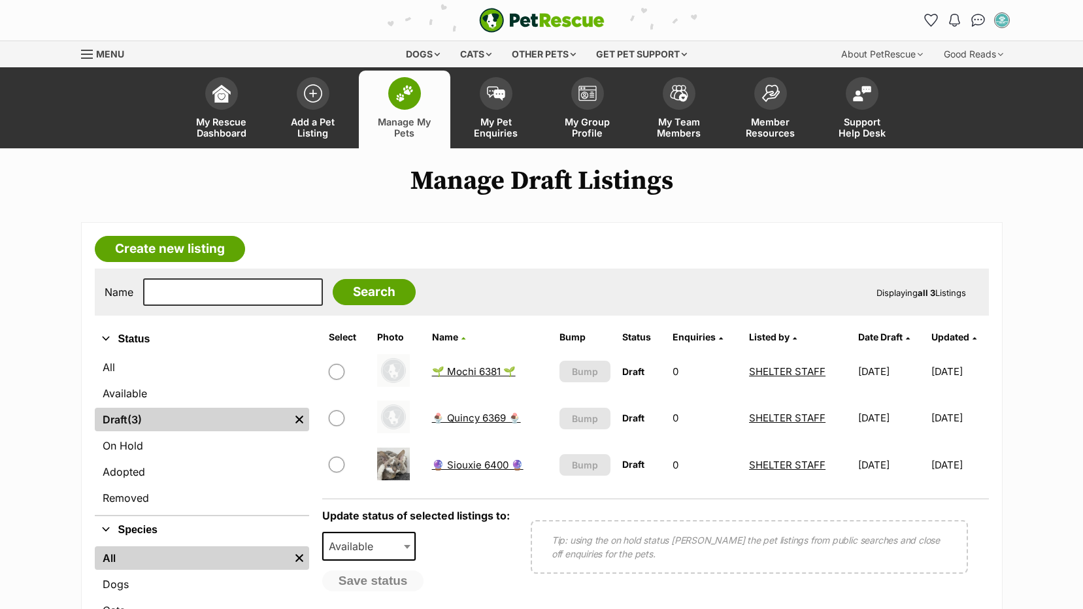
click at [465, 466] on link "🔮 Siouxie 6400 🔮" at bounding box center [478, 465] width 92 height 12
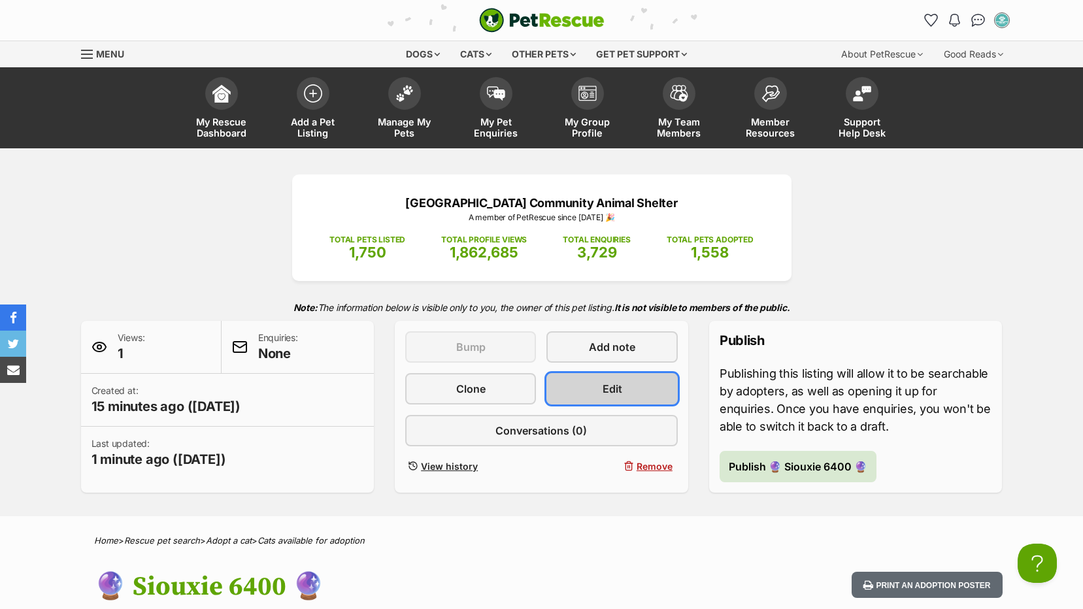
click at [631, 392] on link "Edit" at bounding box center [612, 388] width 131 height 31
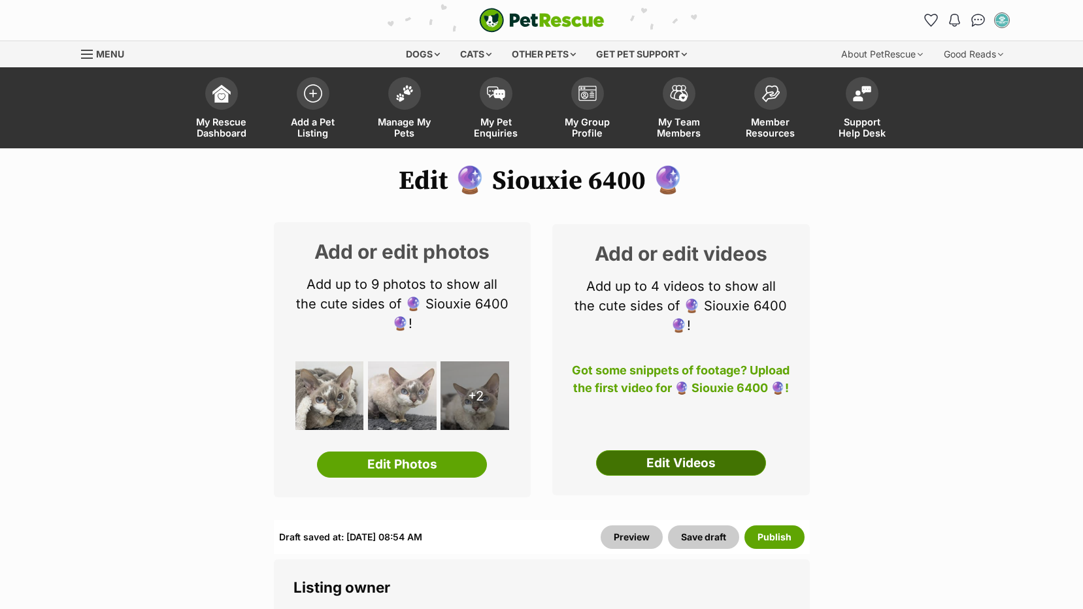
click at [627, 460] on link "Edit Videos" at bounding box center [681, 463] width 170 height 26
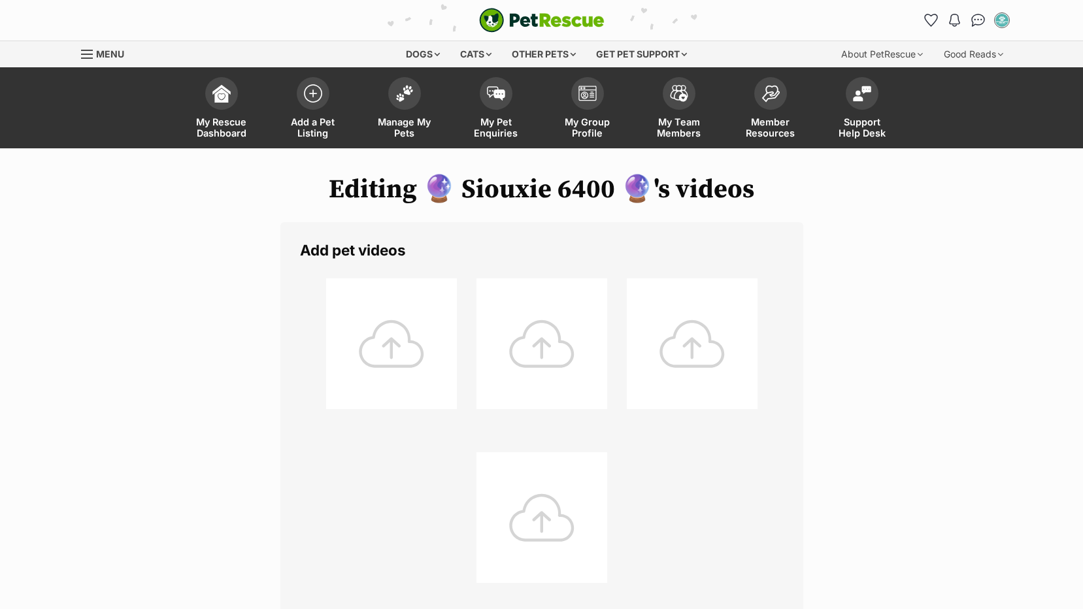
click at [403, 334] on div at bounding box center [391, 343] width 131 height 131
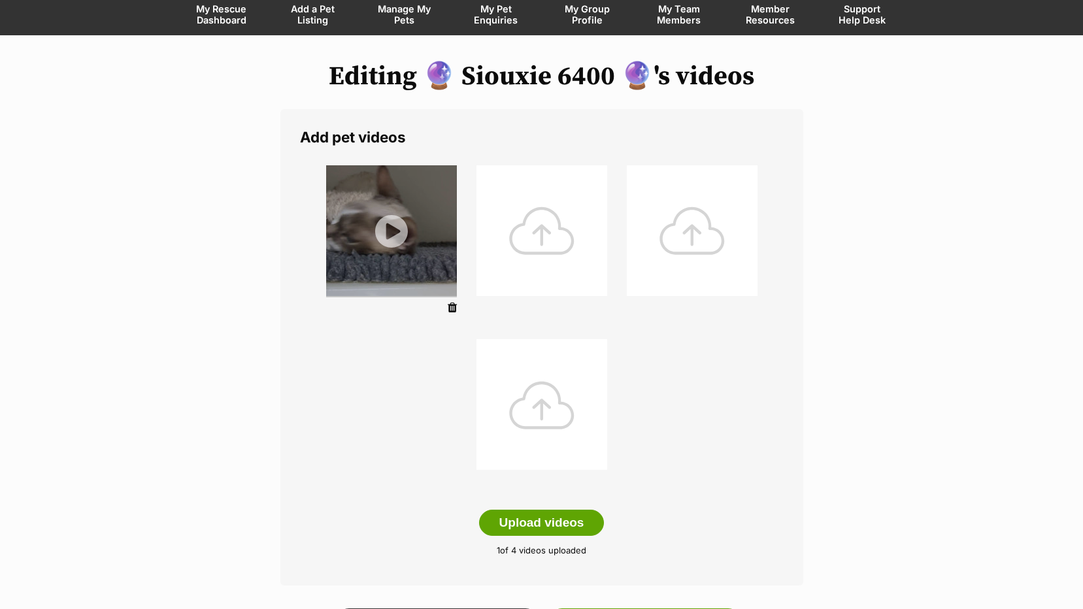
scroll to position [261, 0]
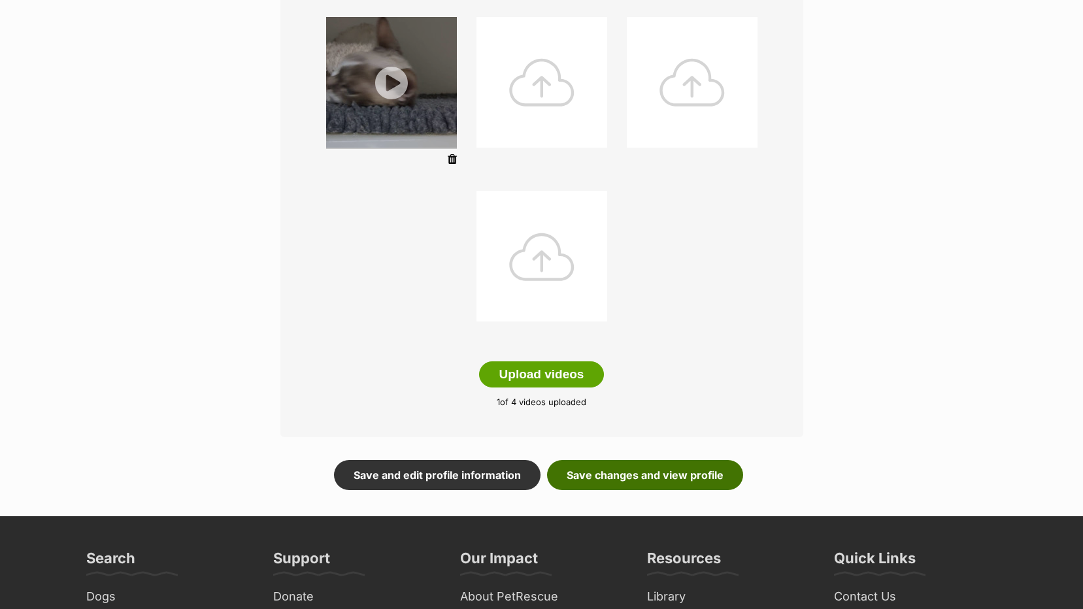
click at [666, 480] on link "Save changes and view profile" at bounding box center [645, 475] width 196 height 30
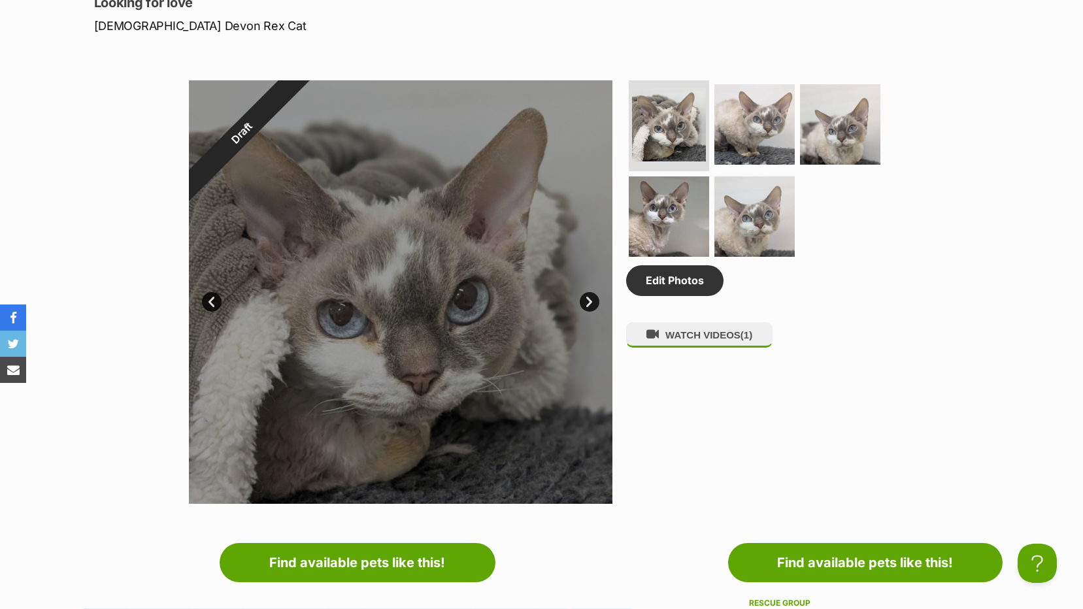
scroll to position [327, 0]
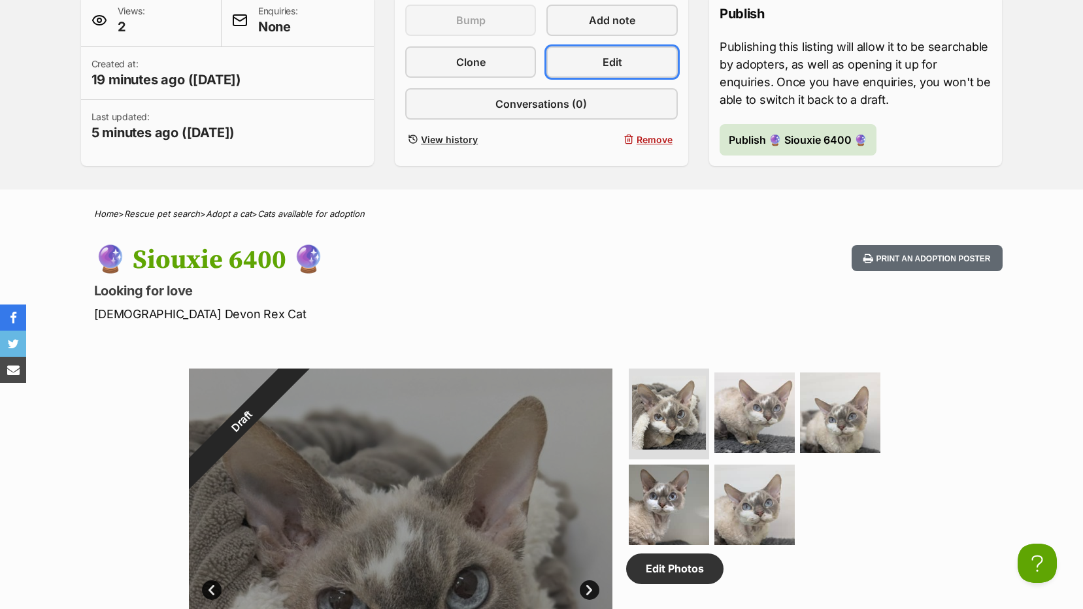
drag, startPoint x: 600, startPoint y: 65, endPoint x: 581, endPoint y: 86, distance: 28.7
click at [600, 65] on link "Edit" at bounding box center [612, 61] width 131 height 31
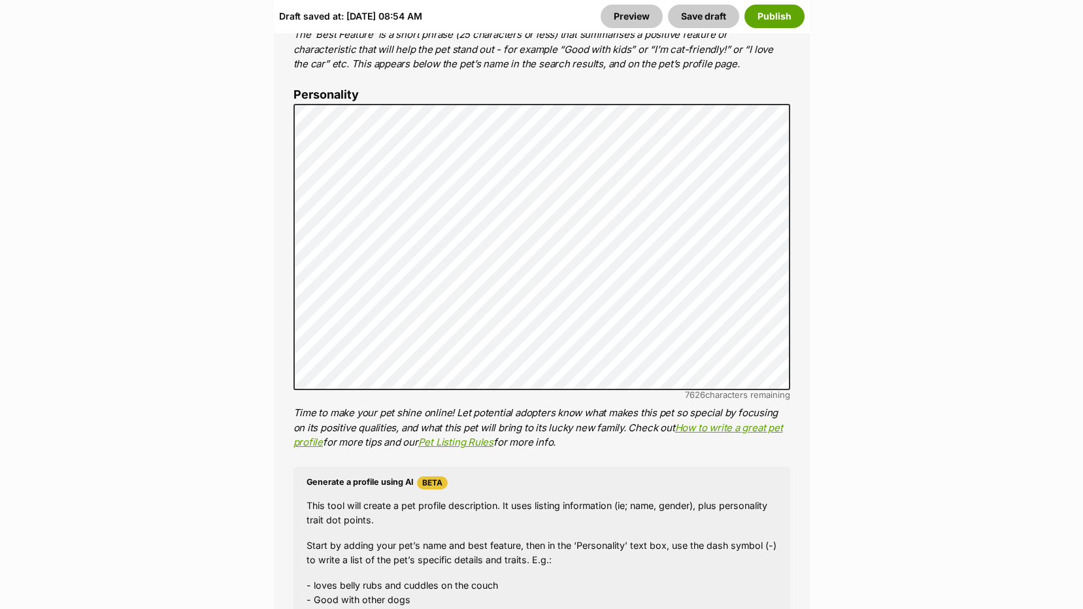
scroll to position [1046, 0]
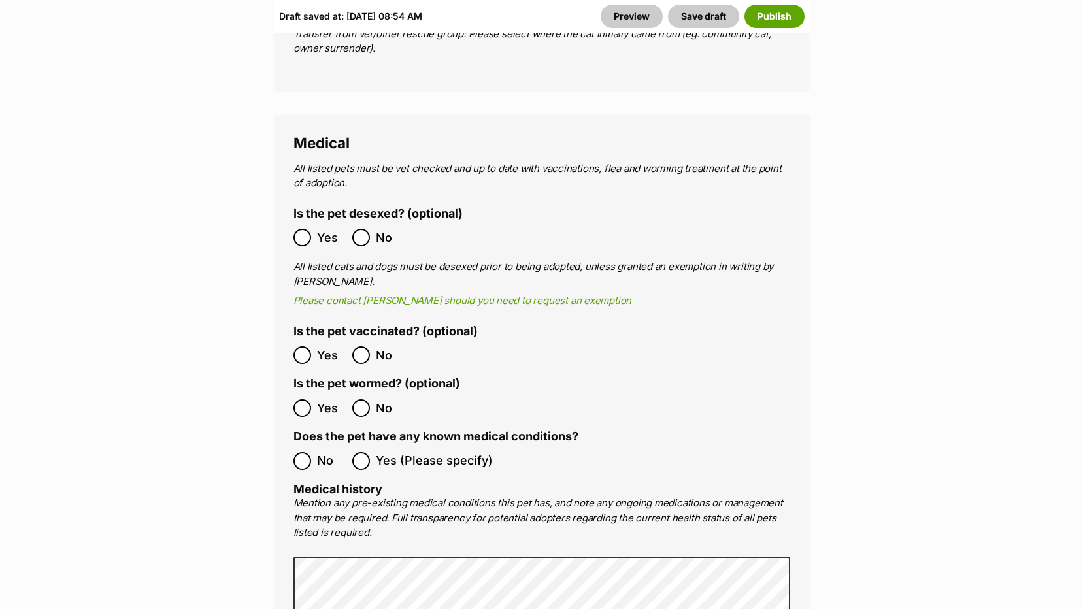
scroll to position [2811, 0]
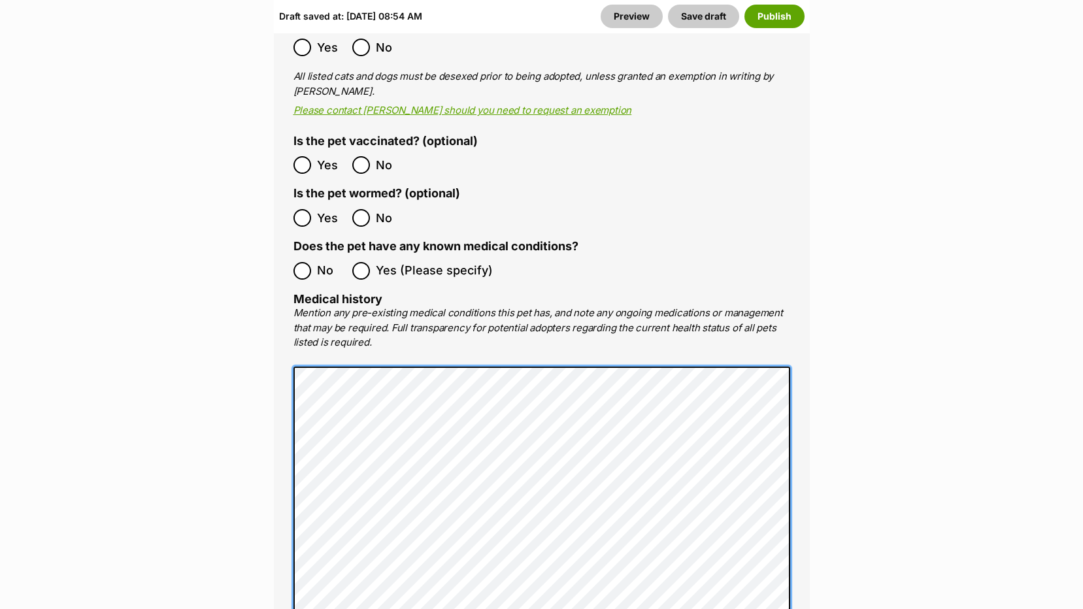
click at [292, 354] on div "Medical All listed pets must be vet checked and up to date with vaccinations, f…" at bounding box center [542, 307] width 536 height 764
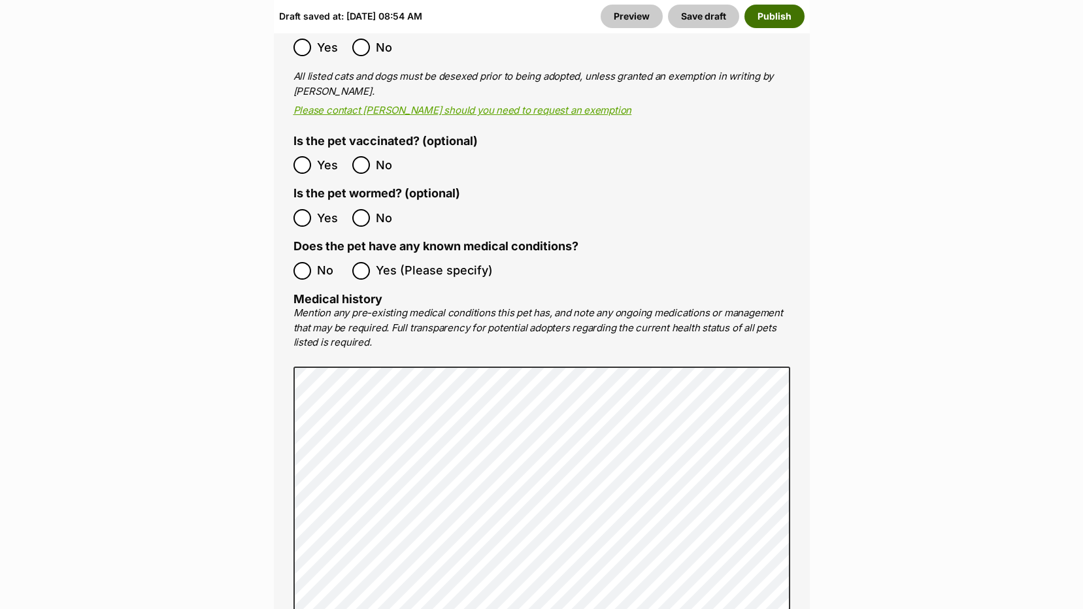
click at [775, 20] on button "Publish" at bounding box center [775, 17] width 60 height 24
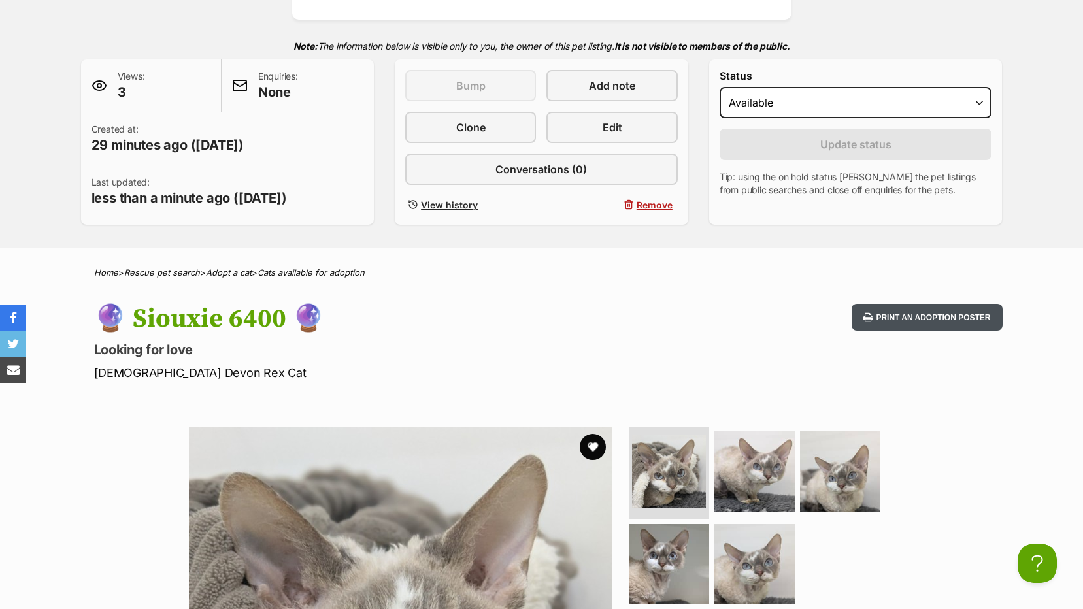
click at [953, 312] on button "Print an adoption poster" at bounding box center [927, 317] width 150 height 27
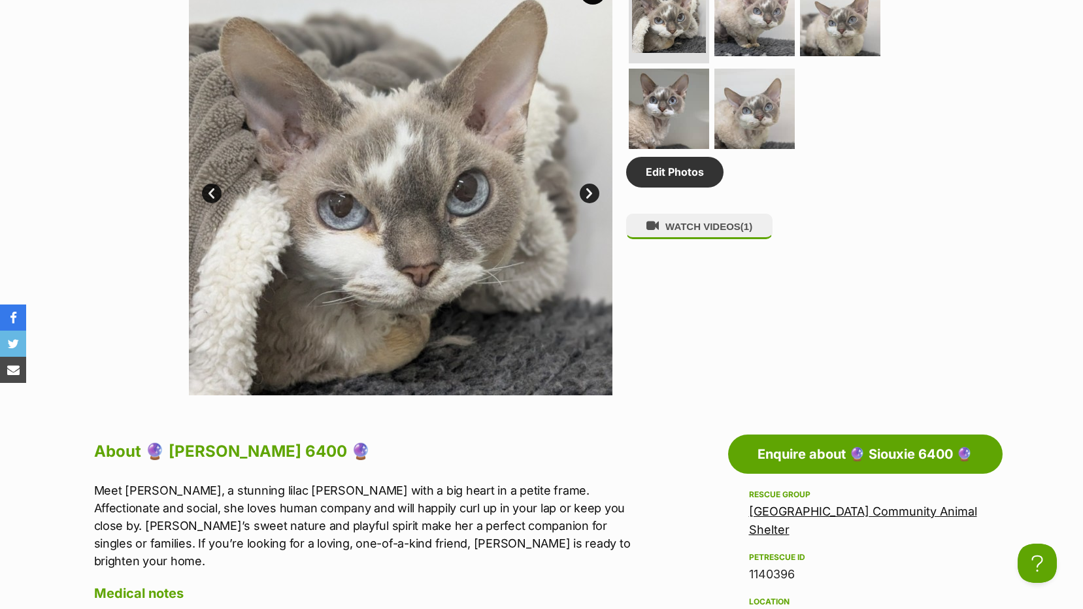
scroll to position [325, 0]
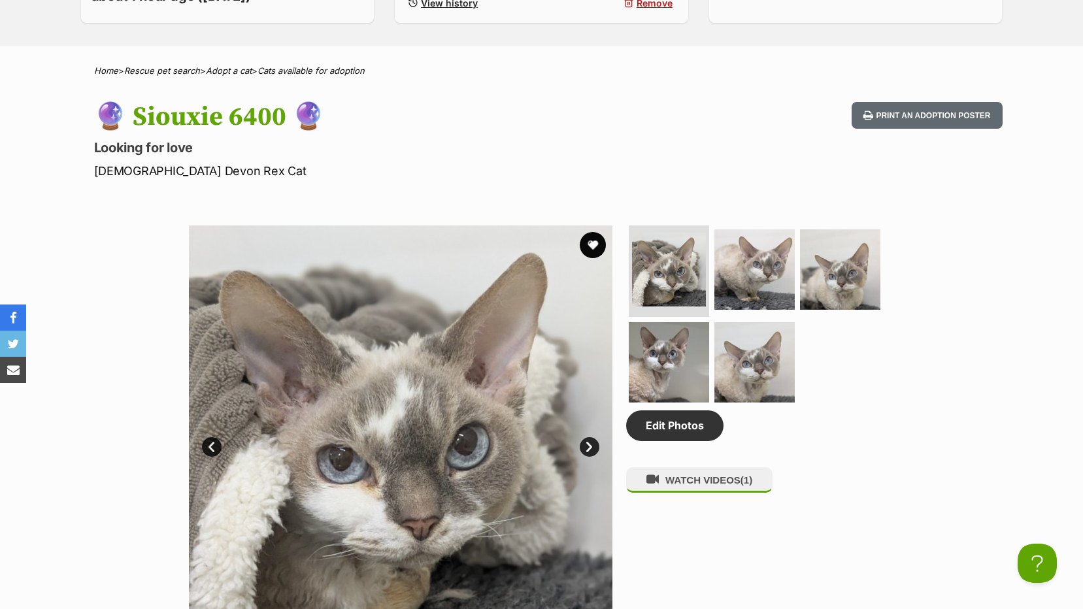
scroll to position [260, 0]
